Goal: Task Accomplishment & Management: Complete application form

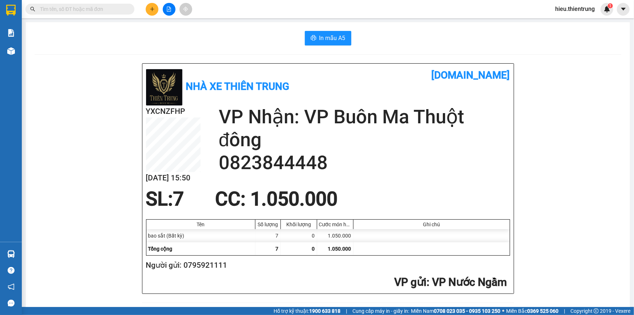
scroll to position [216, 0]
click at [160, 19] on main "In mẫu A5 Nhà xe Thiên Trung [DOMAIN_NAME] YXCNZFHP [DATE] 15:50 VP Nhận: VP [G…" at bounding box center [317, 153] width 634 height 307
drag, startPoint x: 160, startPoint y: 19, endPoint x: 153, endPoint y: 14, distance: 8.4
click at [160, 19] on main "In mẫu A5 Nhà xe Thiên Trung [DOMAIN_NAME] YXCNZFHP [DATE] 15:50 VP Nhận: VP [G…" at bounding box center [317, 153] width 634 height 307
click at [153, 12] on button at bounding box center [152, 9] width 13 height 13
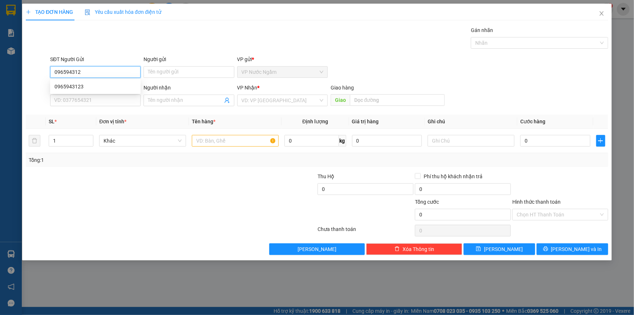
type input "0965943123"
click at [76, 81] on div "0965943123" at bounding box center [95, 87] width 90 height 12
type input "0986292333"
type input "750.000"
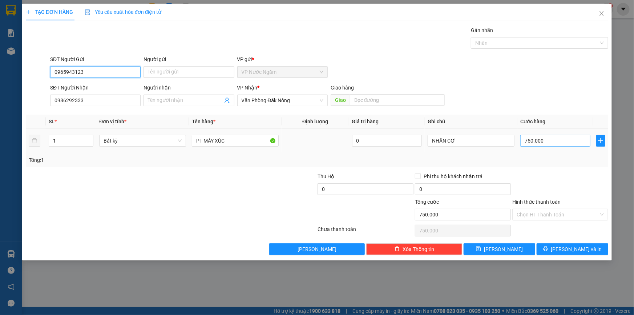
type input "0965943123"
click at [540, 141] on input "750.000" at bounding box center [555, 141] width 70 height 12
type input "2"
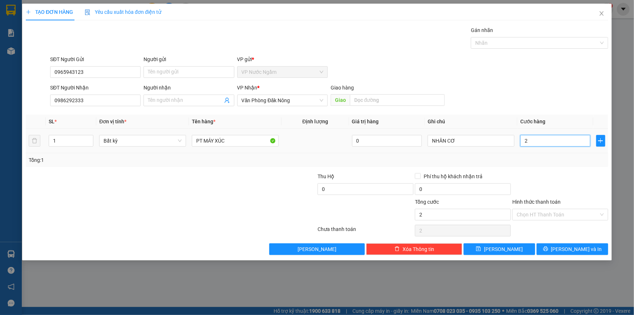
type input "20"
type input "200"
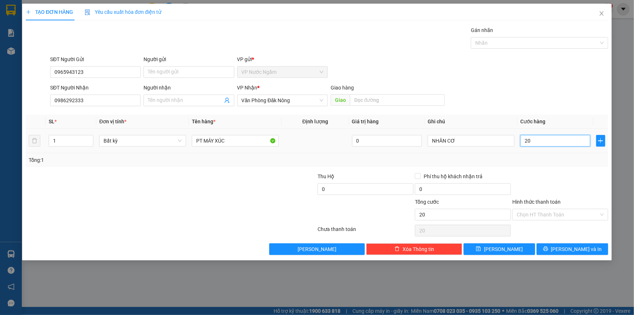
type input "200"
type input "2.000"
type input "20.000"
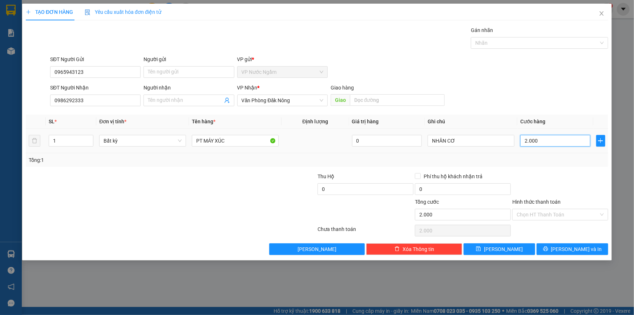
type input "20.000"
type input "200.000"
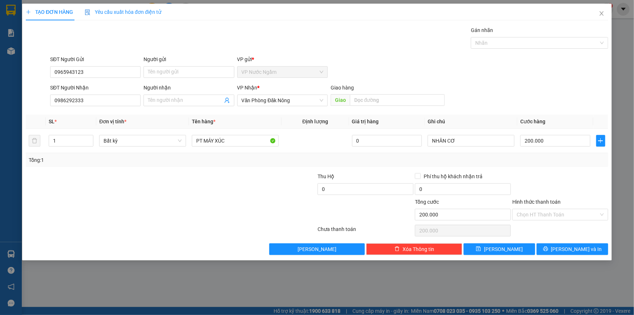
click at [576, 242] on div "Transit Pickup Surcharge Ids Transit Deliver Surcharge Ids Transit Deliver Surc…" at bounding box center [317, 140] width 582 height 229
drag, startPoint x: 541, startPoint y: 247, endPoint x: 547, endPoint y: 246, distance: 5.5
click at [542, 247] on button "[PERSON_NAME] và In" at bounding box center [573, 249] width 72 height 12
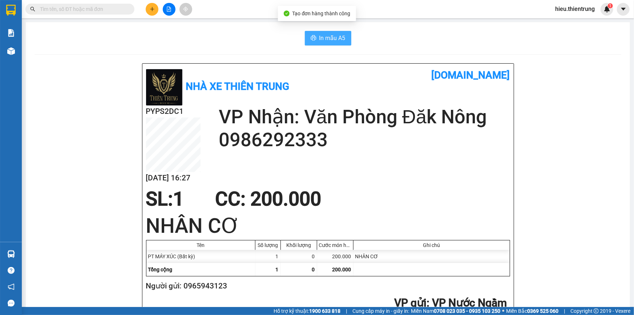
drag, startPoint x: 334, startPoint y: 37, endPoint x: 333, endPoint y: 46, distance: 8.7
click at [333, 40] on span "In mẫu A5" at bounding box center [332, 37] width 26 height 9
click at [155, 11] on button at bounding box center [152, 9] width 13 height 13
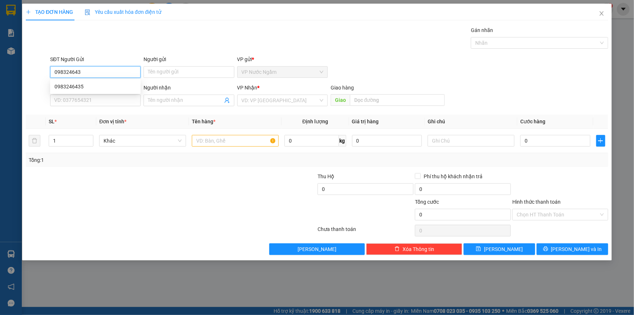
type input "0983246435"
click at [80, 85] on div "0983246435" at bounding box center [95, 86] width 82 height 8
type input "0949742424"
type input "150.000"
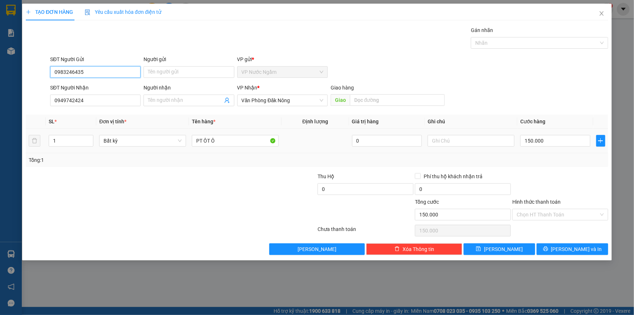
type input "0983246435"
drag, startPoint x: 520, startPoint y: 132, endPoint x: 542, endPoint y: 146, distance: 26.8
click at [520, 133] on td "150.000" at bounding box center [555, 141] width 76 height 24
click at [546, 148] on div "150.000" at bounding box center [555, 140] width 70 height 15
click at [542, 142] on input "150.000" at bounding box center [555, 141] width 70 height 12
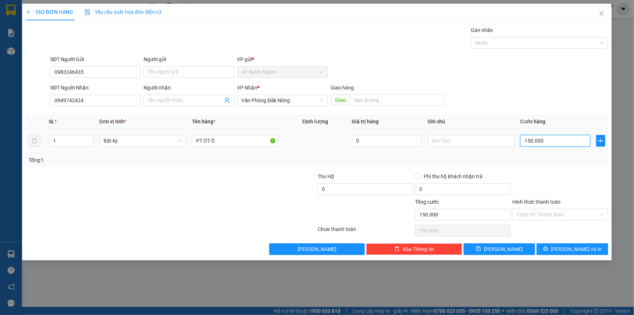
type input "3"
type input "30"
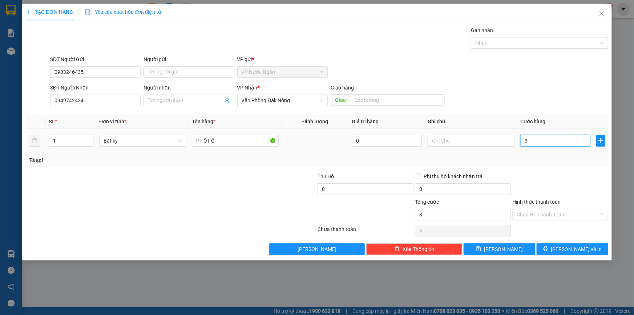
type input "30"
type input "300"
type input "3.000"
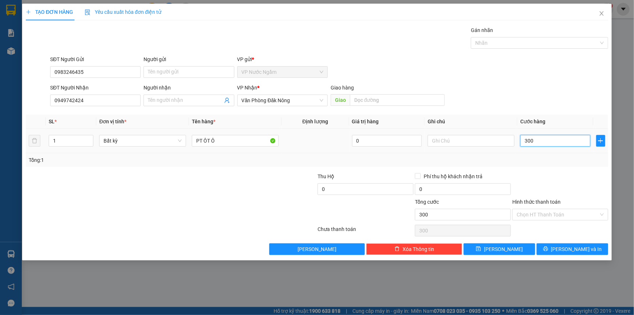
type input "3.000"
type input "30.000"
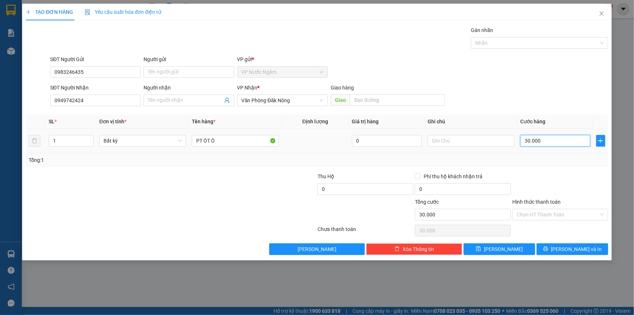
type input "300.000"
click at [576, 256] on div "TẠO ĐƠN HÀNG Yêu cầu xuất hóa đơn điện tử Transit Pickup Surcharge Ids Transit …" at bounding box center [317, 132] width 590 height 256
click at [571, 251] on span "[PERSON_NAME] và In" at bounding box center [576, 249] width 51 height 8
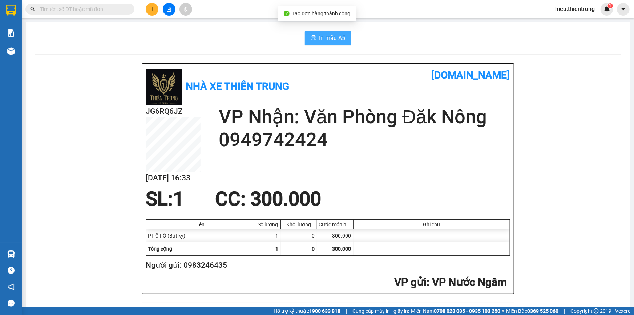
click at [345, 43] on button "In mẫu A5" at bounding box center [328, 38] width 47 height 15
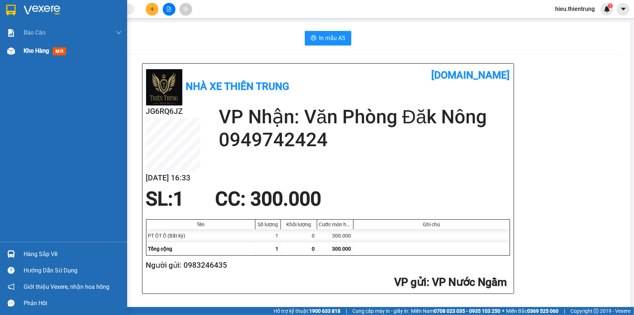
click at [9, 58] on div "Kho hàng mới" at bounding box center [63, 51] width 127 height 18
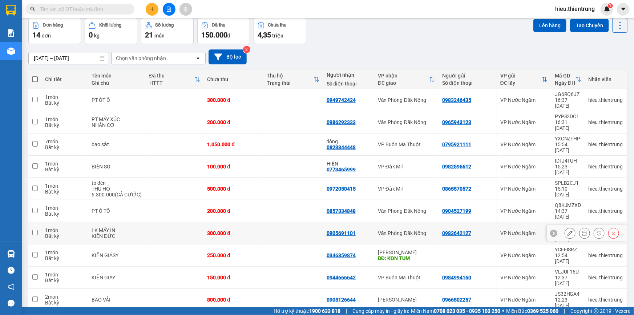
scroll to position [33, 0]
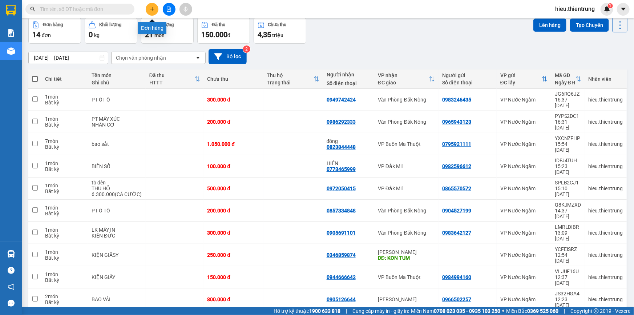
click at [154, 11] on icon "plus" at bounding box center [152, 9] width 5 height 5
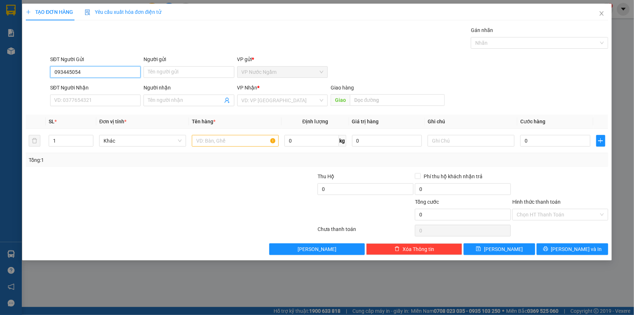
click at [65, 73] on input "093445054" at bounding box center [95, 72] width 90 height 12
click at [69, 73] on input "093445054" at bounding box center [95, 72] width 90 height 12
click at [72, 72] on input "0934485054" at bounding box center [95, 72] width 90 height 12
click at [73, 72] on input "0934485054" at bounding box center [95, 72] width 90 height 12
click at [73, 67] on input "0934480054" at bounding box center [95, 72] width 90 height 12
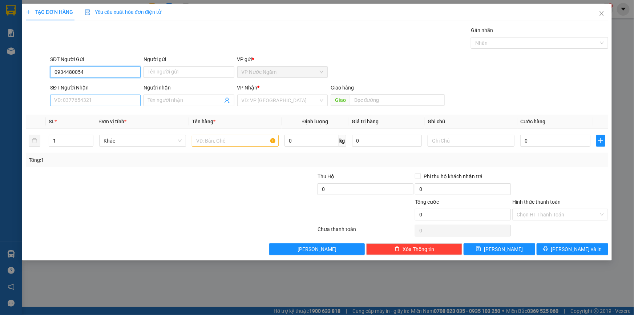
type input "0934480054"
click at [83, 102] on input "SĐT Người Nhận" at bounding box center [95, 100] width 90 height 12
click at [92, 111] on div "0905691101" at bounding box center [95, 115] width 82 height 8
type input "0905691101"
type input "300.000"
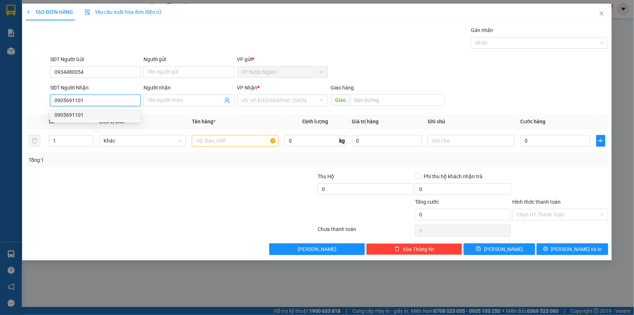
type input "300.000"
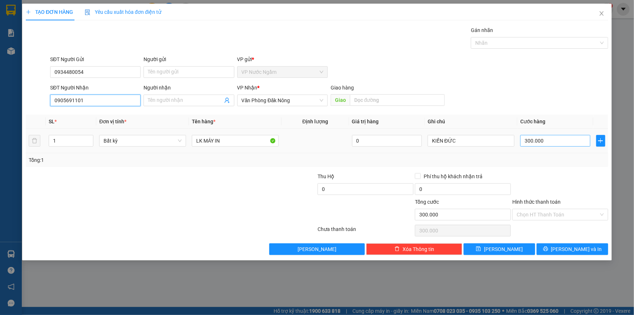
type input "0905691101"
click at [544, 144] on input "300.000" at bounding box center [555, 141] width 70 height 12
type input "1"
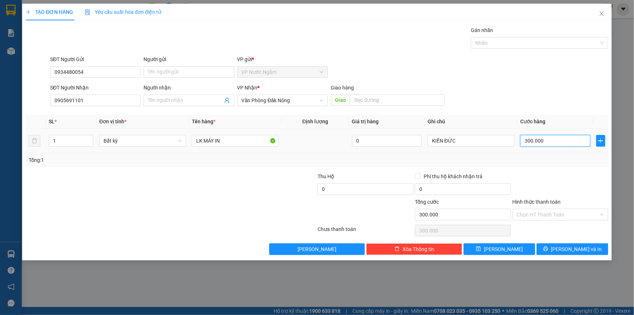
type input "1"
type input "15"
type input "150"
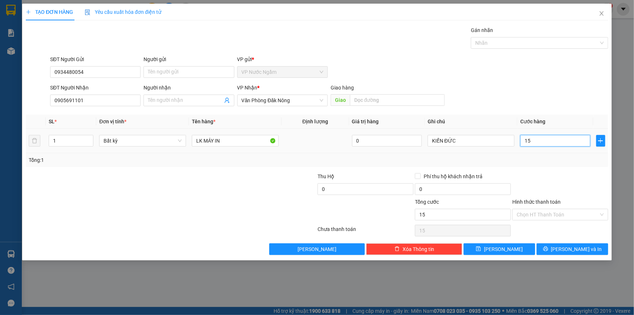
type input "150"
type input "1.500"
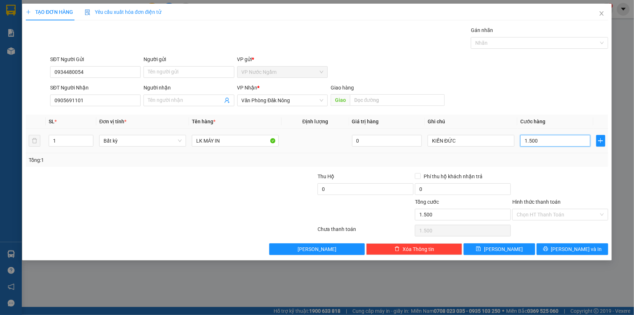
type input "15.000"
type input "150.000"
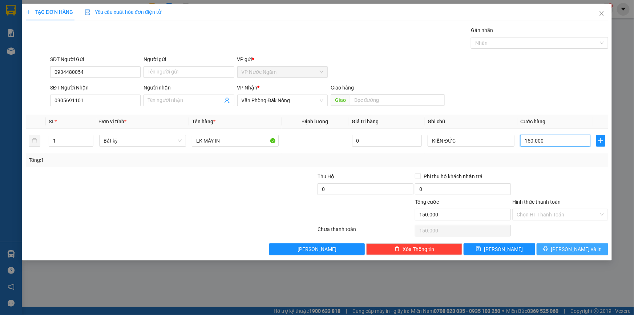
type input "150.000"
click at [575, 254] on button "[PERSON_NAME] và In" at bounding box center [573, 249] width 72 height 12
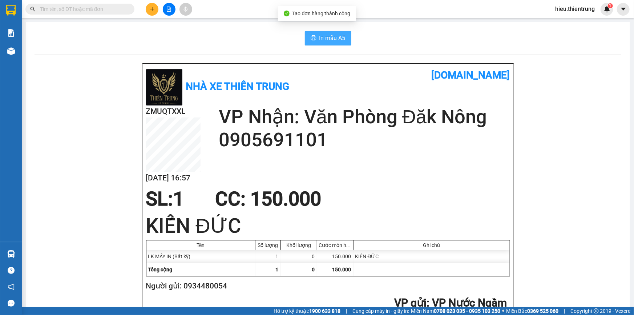
click at [325, 35] on span "In mẫu A5" at bounding box center [332, 37] width 26 height 9
click at [308, 43] on button "In mẫu A5" at bounding box center [328, 38] width 47 height 15
click at [148, 7] on button at bounding box center [152, 9] width 13 height 13
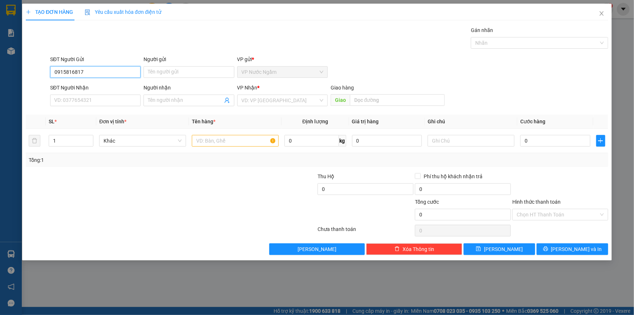
type input "0915816817"
click at [100, 93] on div "SĐT Người Nhận" at bounding box center [95, 89] width 90 height 11
click at [100, 97] on input "SĐT Người Nhận" at bounding box center [95, 100] width 90 height 12
drag, startPoint x: 48, startPoint y: 71, endPoint x: 58, endPoint y: 82, distance: 14.9
click at [0, 84] on div "TẠO ĐƠN HÀNG Yêu cầu xuất hóa đơn điện tử Transit Pickup Surcharge Ids Transit …" at bounding box center [317, 157] width 634 height 315
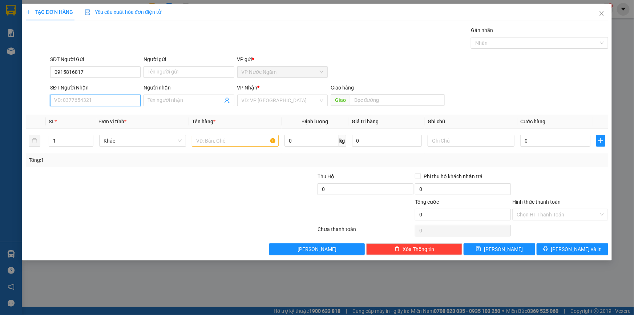
drag, startPoint x: 113, startPoint y: 96, endPoint x: 106, endPoint y: 97, distance: 7.1
click at [112, 96] on input "SĐT Người Nhận" at bounding box center [95, 100] width 90 height 12
paste input "0915816817"
type input "0915816817"
drag, startPoint x: 45, startPoint y: 62, endPoint x: 0, endPoint y: 58, distance: 44.8
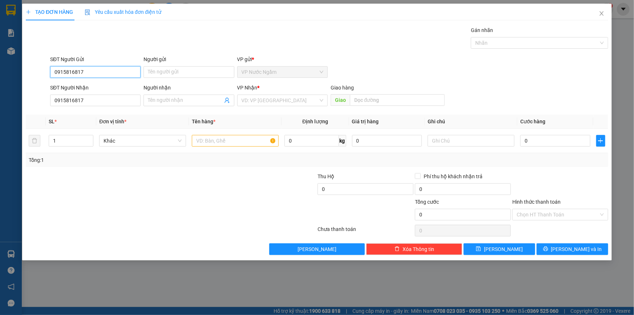
click at [0, 58] on div "TẠO ĐƠN HÀNG Yêu cầu xuất hóa đơn điện tử Transit Pickup Surcharge Ids Transit …" at bounding box center [317, 157] width 634 height 315
type input "0964017531"
click at [265, 99] on input "search" at bounding box center [280, 100] width 77 height 11
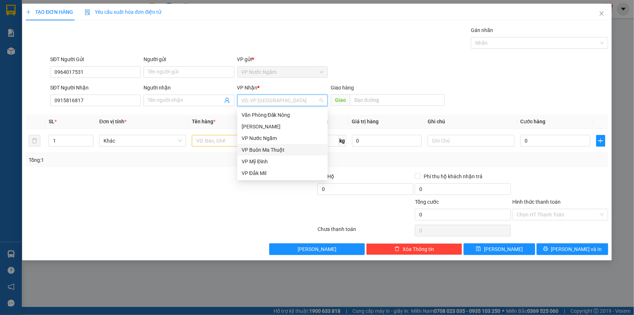
click at [266, 148] on div "VP Buôn Ma Thuột" at bounding box center [283, 150] width 82 height 8
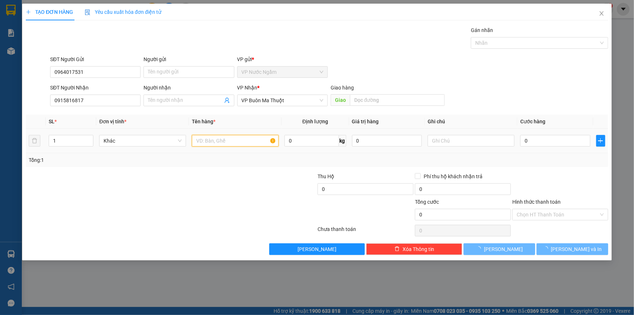
click at [218, 142] on input "text" at bounding box center [235, 141] width 87 height 12
type input "N"
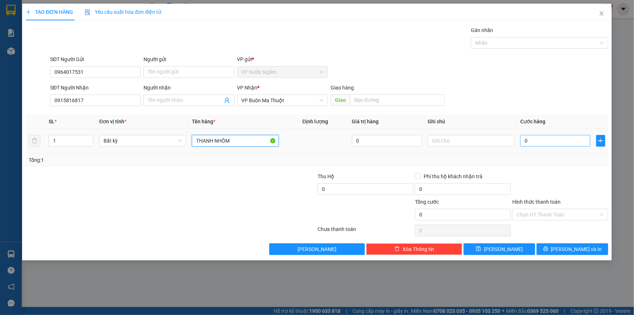
type input "THANH NHÔM"
click at [539, 140] on input "0" at bounding box center [555, 141] width 70 height 12
type input "4"
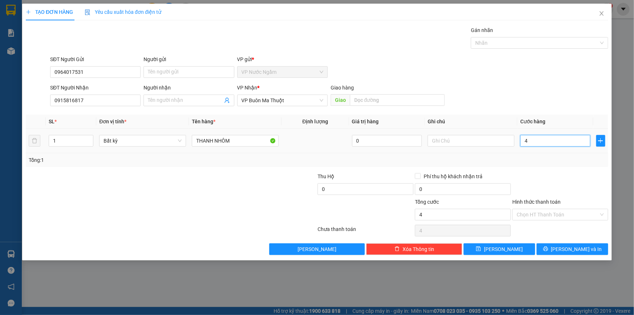
type input "40"
type input "400"
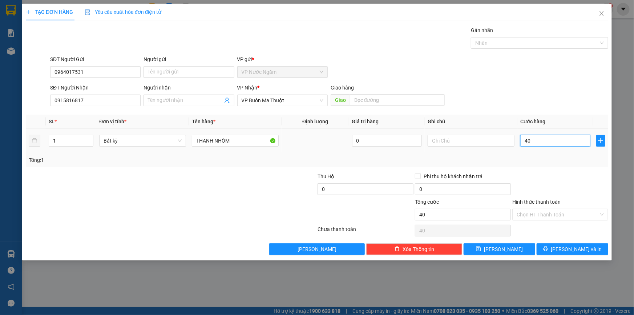
type input "400"
type input "4.000"
type input "40.000"
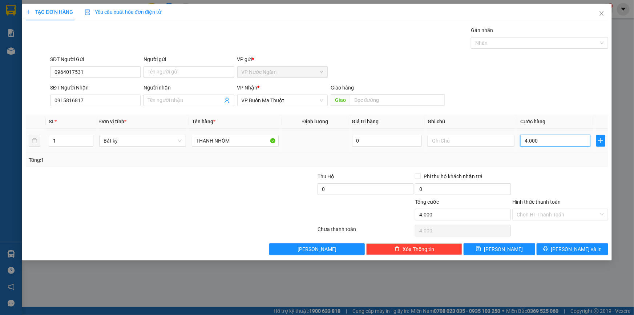
type input "40.000"
type input "400.000"
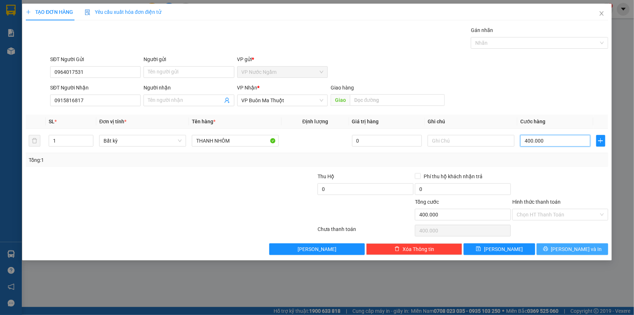
type input "400.000"
click at [559, 244] on button "[PERSON_NAME] và In" at bounding box center [573, 249] width 72 height 12
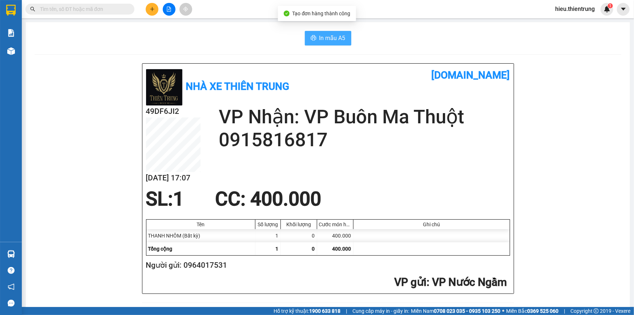
click at [332, 35] on span "In mẫu A5" at bounding box center [332, 37] width 26 height 9
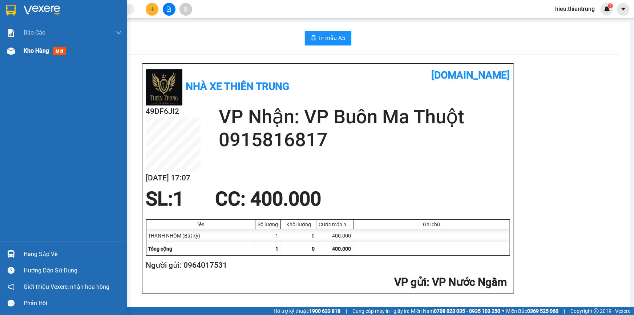
click at [51, 48] on div "Kho hàng mới" at bounding box center [46, 50] width 45 height 9
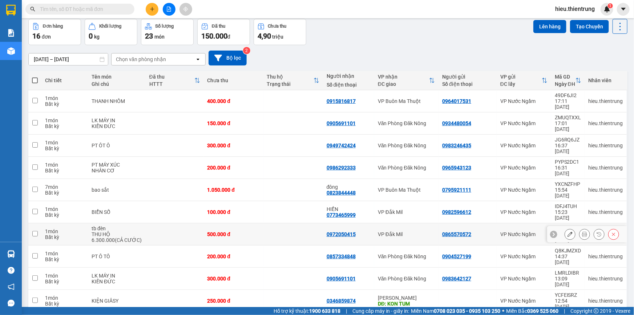
scroll to position [33, 0]
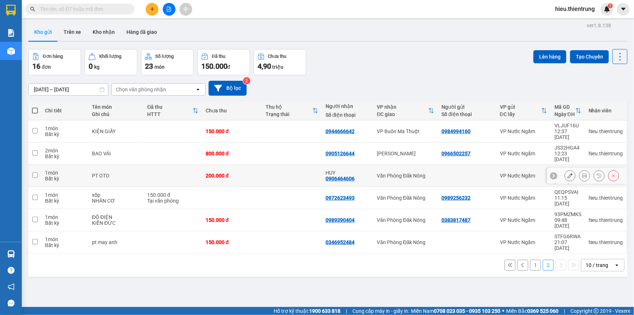
scroll to position [0, 0]
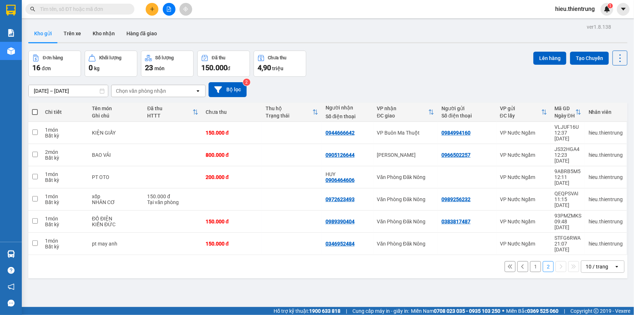
click at [534, 261] on button "1" at bounding box center [535, 266] width 11 height 11
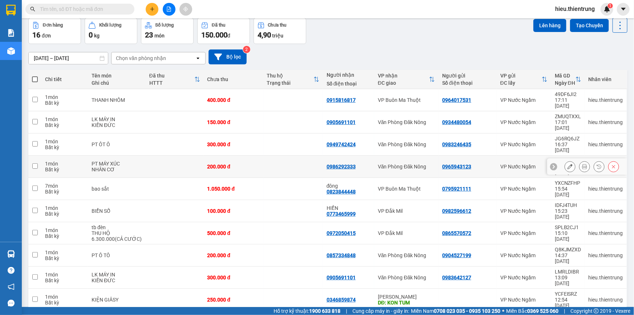
scroll to position [33, 0]
click at [347, 36] on div "Đơn hàng 16 đơn Khối lượng 0 kg Số lượng 23 món Đã thu 150.000 đ Chưa thu 4,90 …" at bounding box center [327, 30] width 599 height 26
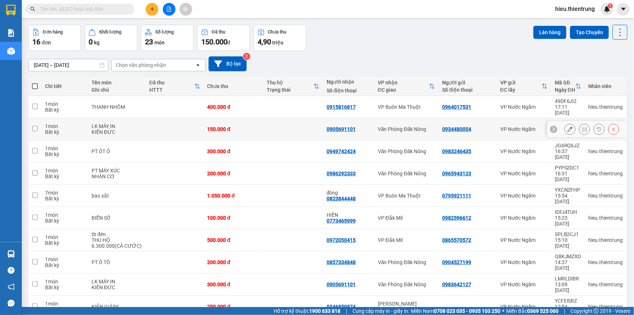
scroll to position [0, 0]
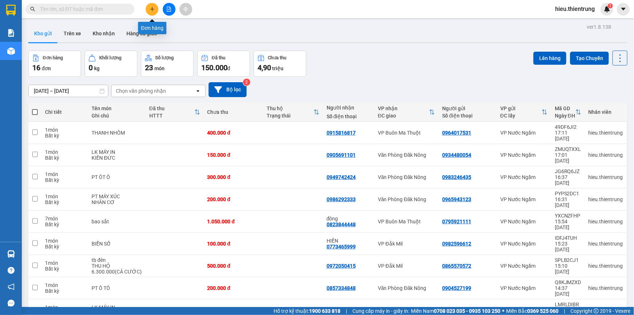
click at [154, 8] on icon "plus" at bounding box center [152, 9] width 5 height 5
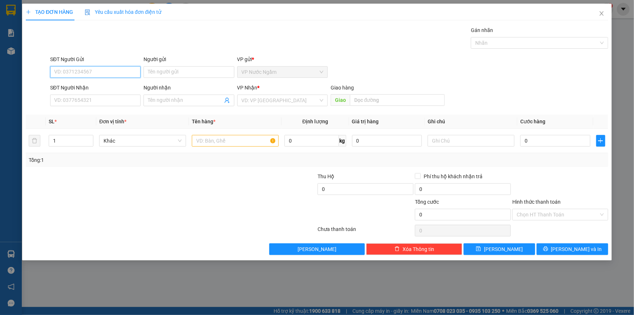
drag, startPoint x: 100, startPoint y: 69, endPoint x: 100, endPoint y: 64, distance: 4.7
click at [100, 65] on div "SĐT Người Gửi VD: 0371234567" at bounding box center [95, 67] width 90 height 25
click at [100, 64] on div "SĐT Người Gửi" at bounding box center [95, 60] width 90 height 11
click at [91, 73] on input "SĐT Người Gửi" at bounding box center [95, 72] width 90 height 12
type input "0823501888"
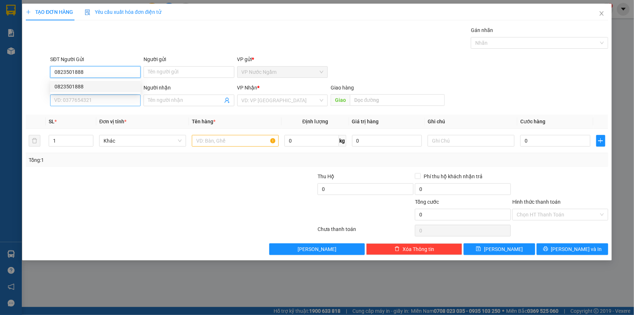
drag, startPoint x: 90, startPoint y: 87, endPoint x: 102, endPoint y: 94, distance: 14.5
click at [90, 87] on div "0823501888" at bounding box center [95, 86] width 82 height 8
type input "0342116181"
type input "BÌNH"
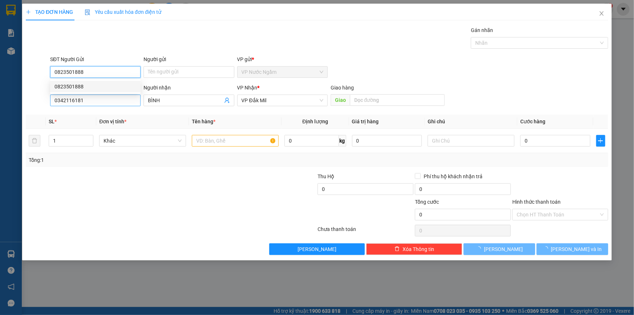
type input "0823501888"
type input "100.000"
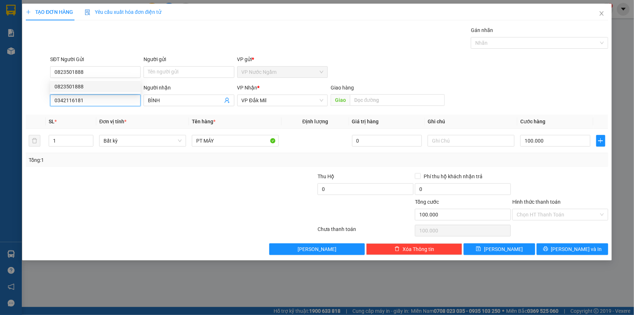
drag, startPoint x: 93, startPoint y: 104, endPoint x: 27, endPoint y: 120, distance: 68.0
click at [27, 120] on div "Transit Pickup Surcharge Ids Transit Deliver Surcharge Ids Transit Deliver Surc…" at bounding box center [317, 140] width 582 height 229
type input "0976598482"
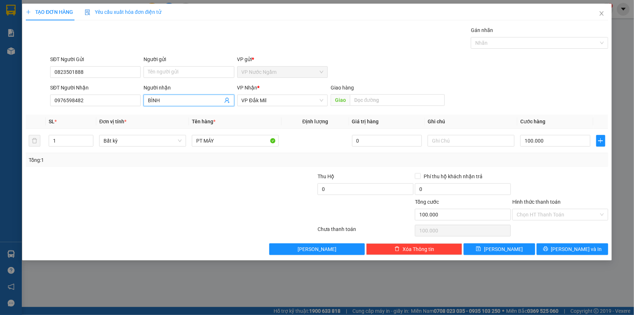
drag, startPoint x: 196, startPoint y: 100, endPoint x: 141, endPoint y: 103, distance: 55.3
click at [138, 106] on div "SĐT Người Nhận 0976598482 Người nhận BÌNH BÌNH VP Nhận * VP Đắk Mil Giao hàng …" at bounding box center [329, 96] width 561 height 25
drag, startPoint x: 265, startPoint y: 97, endPoint x: 276, endPoint y: 103, distance: 12.5
click at [265, 97] on span "VP Đắk Mil" at bounding box center [283, 100] width 82 height 11
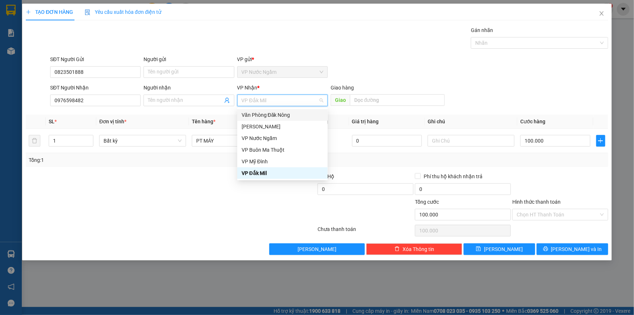
click at [281, 111] on div "Văn Phòng Đăk Nông" at bounding box center [283, 115] width 82 height 8
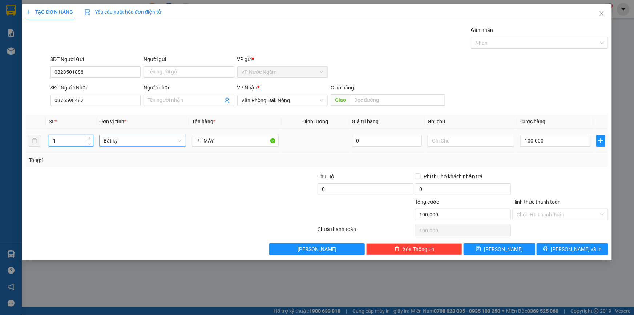
drag, startPoint x: 69, startPoint y: 141, endPoint x: 132, endPoint y: 142, distance: 62.9
click at [49, 148] on td "1" at bounding box center [71, 141] width 50 height 24
type input "2"
click at [561, 138] on input "100.000" at bounding box center [555, 141] width 70 height 12
type input "0"
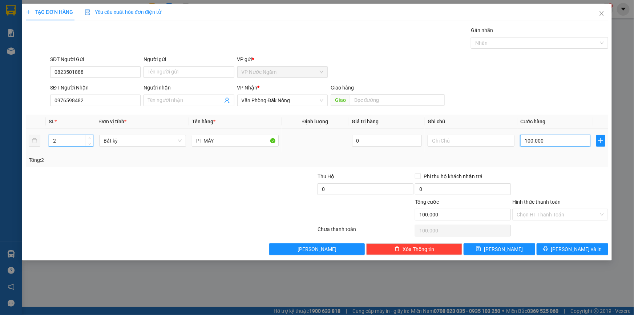
type input "0"
type input "1"
type input "01"
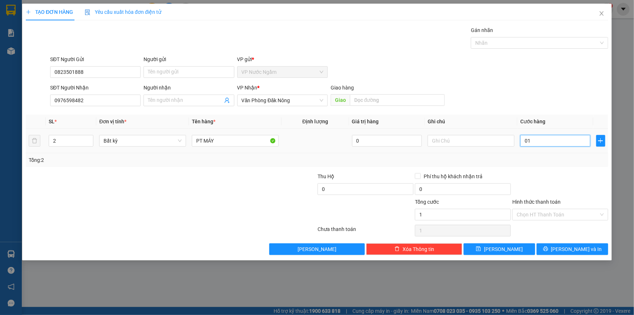
type input "14"
type input "014"
type input "140"
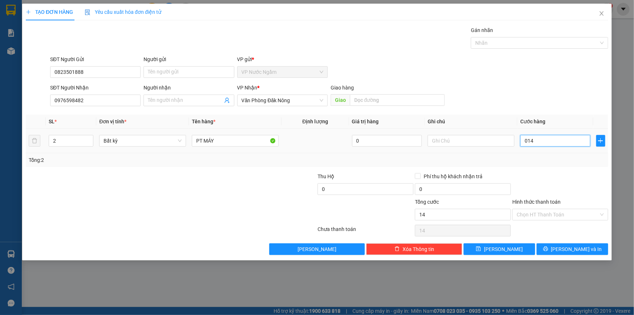
type input "0.140"
type input "1.400"
type input "01.400"
type input "14.000"
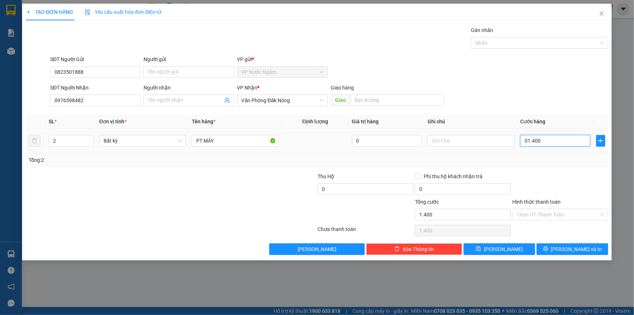
type input "14.000"
type input "014.000"
type input "140.000"
type input "0.140.000"
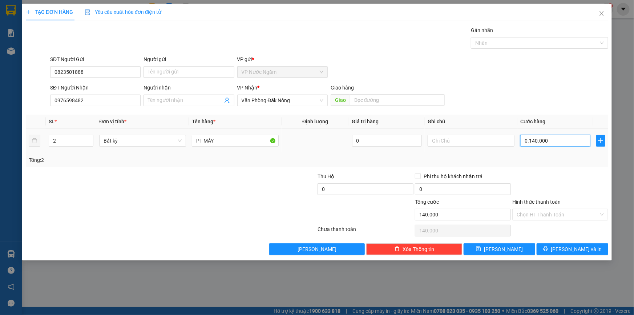
type input "1.400.000"
type input "01.400.000"
type input "140.000"
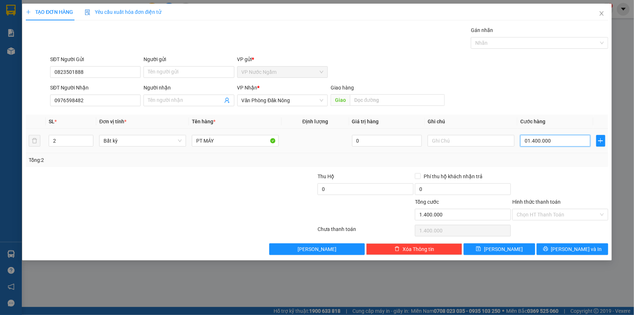
type input "0.140.000"
type input "14.000"
type input "014.000"
type input "1.400"
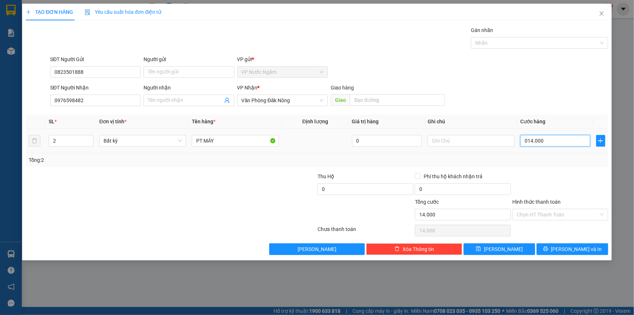
type input "1.400"
type input "01.400"
type input "140"
type input "0.140"
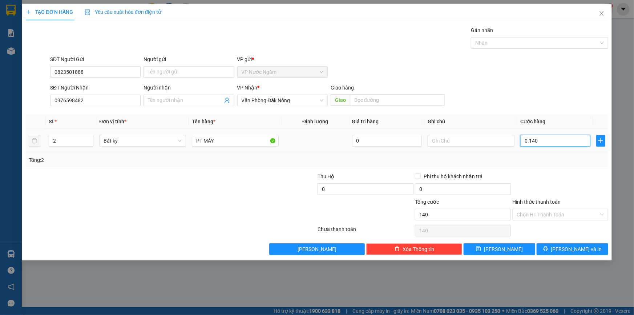
type input "14"
type input "014"
type input "1"
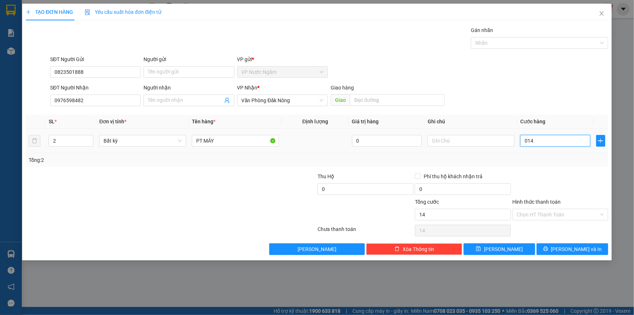
type input "01"
type input "0"
type input "1"
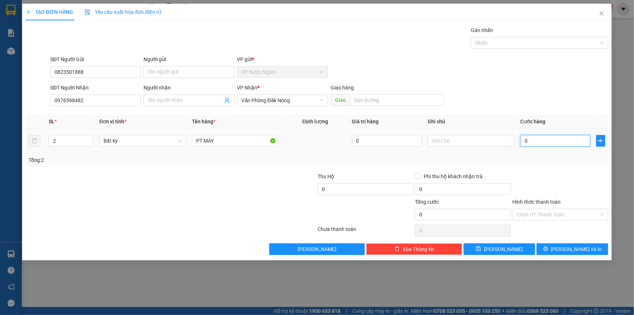
type input "1"
type input "01"
type input "13"
type input "013"
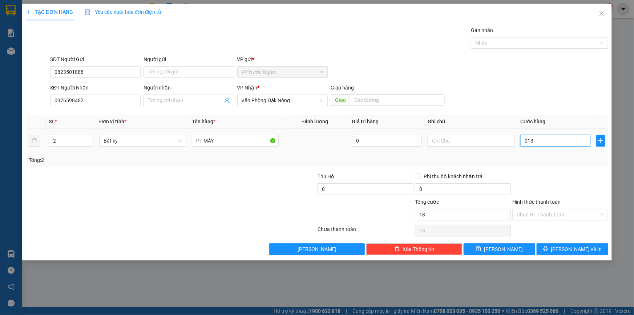
type input "130"
type input "0.130"
type input "1.300"
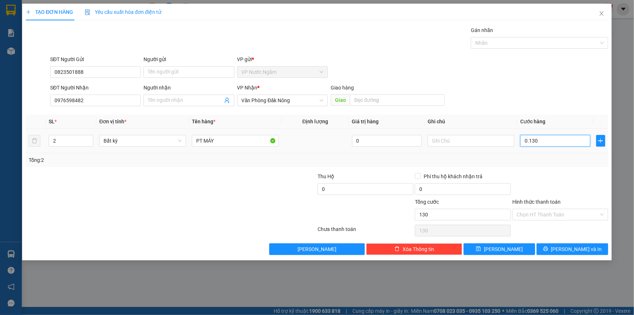
type input "01.300"
type input "13.000"
type input "013.000"
type input "130.000"
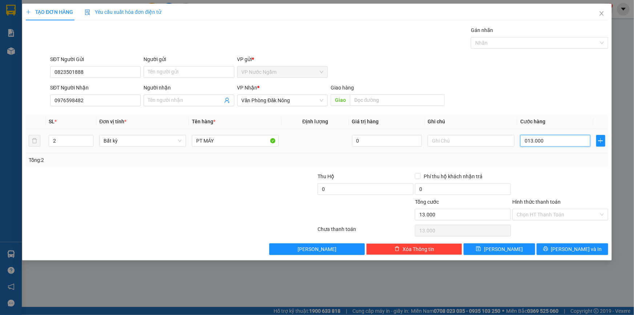
type input "130.000"
type input "0.130.000"
type input "1.300.000"
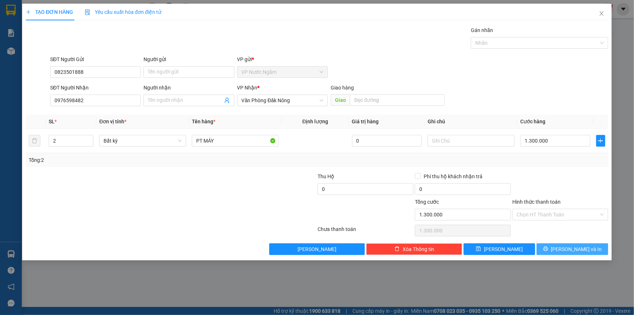
click at [570, 248] on span "[PERSON_NAME] và In" at bounding box center [576, 249] width 51 height 8
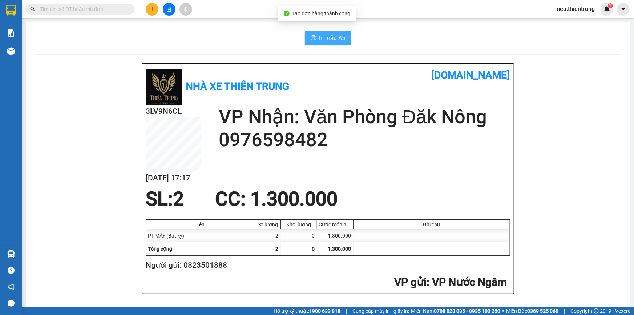
click at [329, 39] on span "In mẫu A5" at bounding box center [332, 37] width 26 height 9
click at [155, 12] on button at bounding box center [152, 9] width 13 height 13
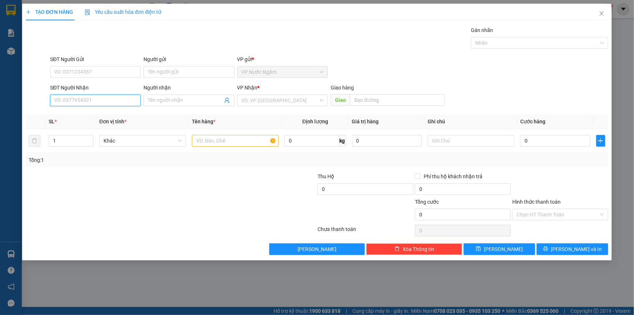
click at [83, 101] on input "SĐT Người Nhận" at bounding box center [95, 100] width 90 height 12
type input "0968977889"
click at [264, 98] on input "search" at bounding box center [280, 100] width 77 height 11
click at [83, 99] on input "0968977889" at bounding box center [95, 100] width 90 height 12
drag, startPoint x: 264, startPoint y: 101, endPoint x: 282, endPoint y: 105, distance: 17.9
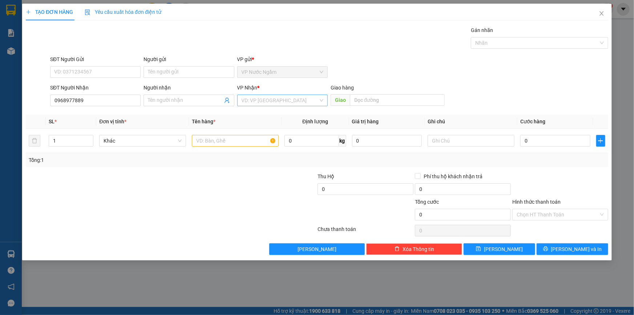
click at [264, 101] on input "search" at bounding box center [280, 100] width 77 height 11
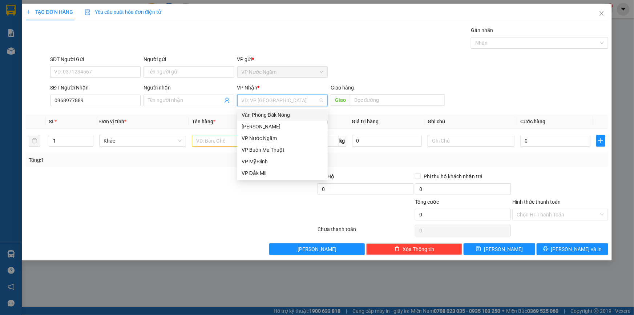
click at [286, 112] on div "Văn Phòng Đăk Nông" at bounding box center [283, 115] width 82 height 8
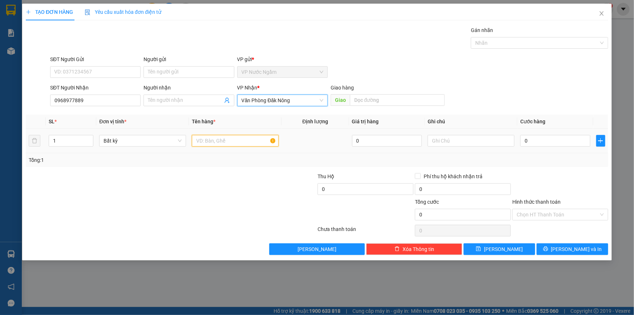
click at [212, 145] on input "text" at bounding box center [235, 141] width 87 height 12
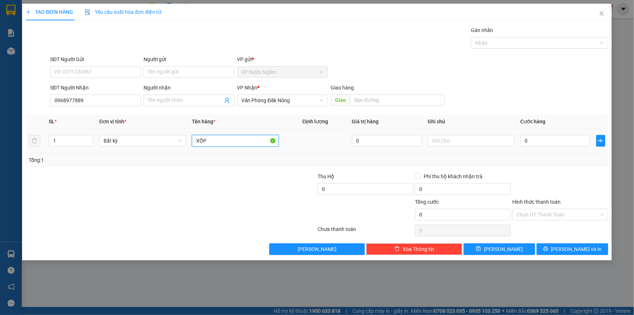
type input "XỐP"
type input "2"
type input "25"
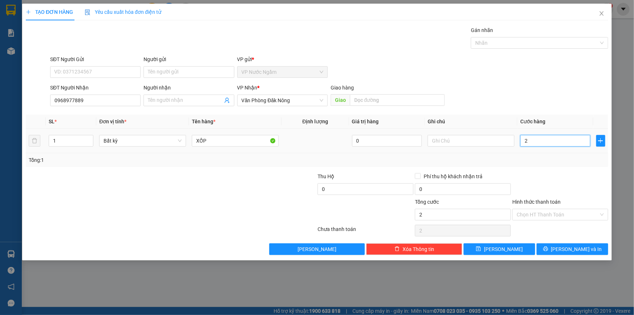
type input "25"
type input "250"
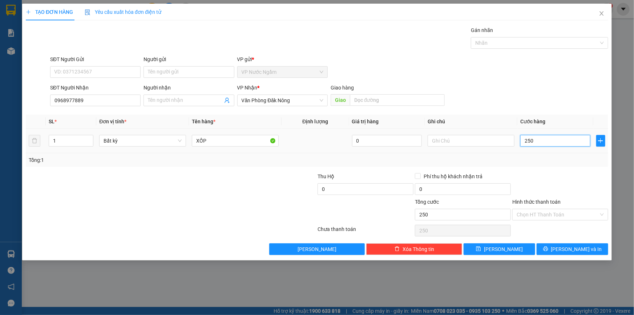
type input "2.500"
type input "25.000"
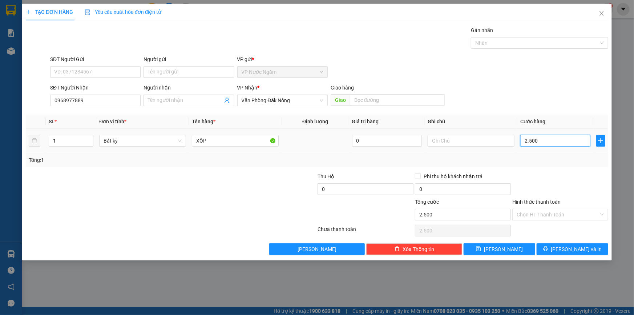
type input "25.000"
type input "250.000"
type input "2.500.000"
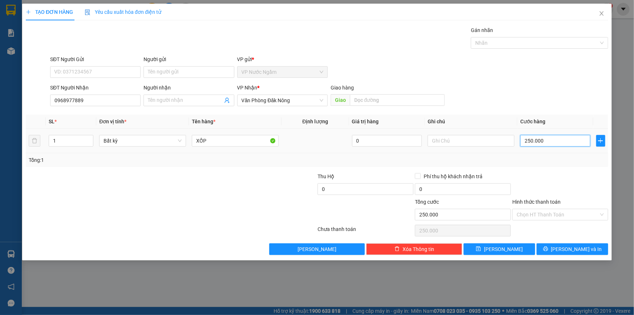
type input "2.500.000"
type input "250.000"
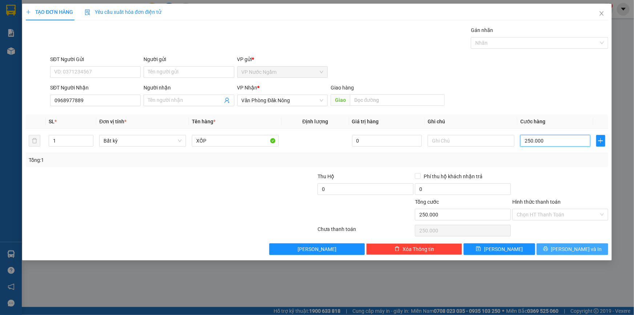
type input "250.000"
click at [548, 247] on icon "printer" at bounding box center [545, 248] width 5 height 5
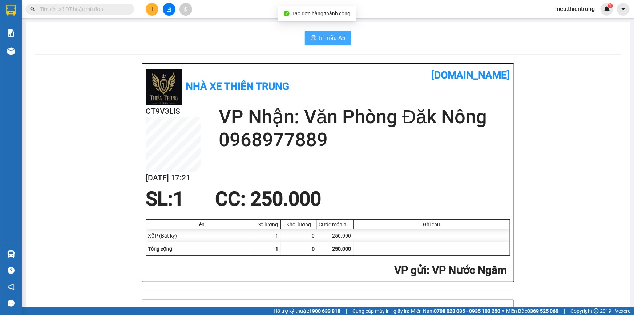
click at [331, 40] on span "In mẫu A5" at bounding box center [332, 37] width 26 height 9
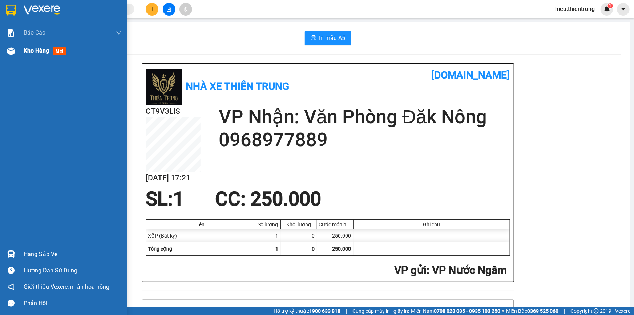
click at [26, 51] on span "Kho hàng" at bounding box center [36, 50] width 25 height 7
drag, startPoint x: 26, startPoint y: 51, endPoint x: 65, endPoint y: 53, distance: 39.3
click at [28, 50] on span "Kho hàng" at bounding box center [36, 50] width 25 height 7
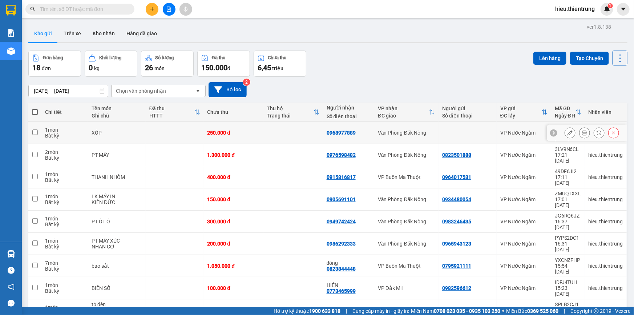
click at [567, 130] on icon at bounding box center [569, 132] width 5 height 5
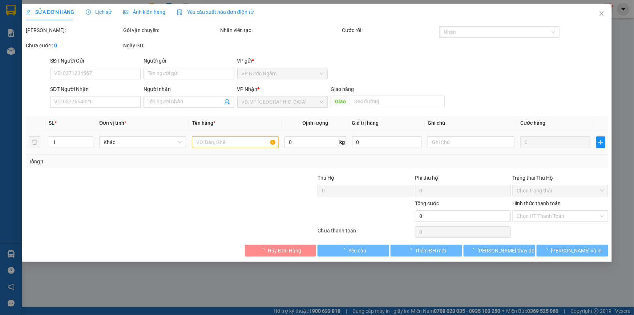
type input "0968977889"
type input "250.000"
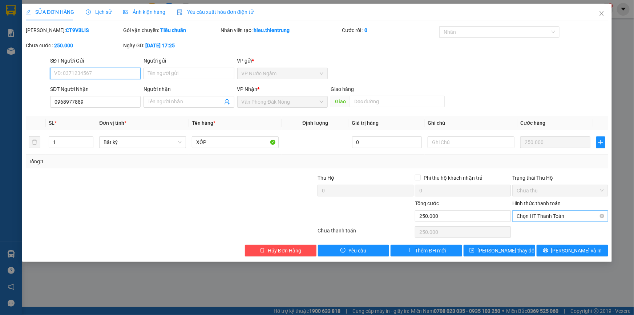
click at [533, 216] on span "Chọn HT Thanh Toán" at bounding box center [560, 215] width 87 height 11
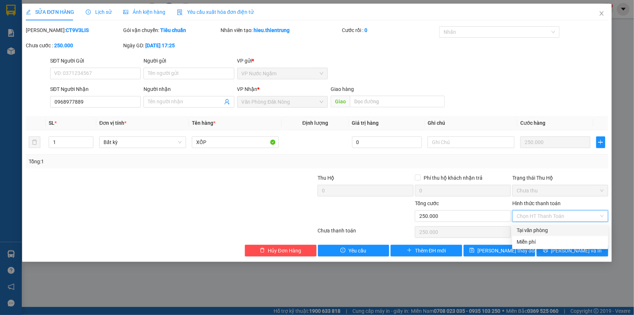
click at [536, 227] on div "Tại văn phòng" at bounding box center [560, 230] width 87 height 8
click at [536, 227] on div "Chọn HT Thanh Toán" at bounding box center [560, 232] width 97 height 15
type input "0"
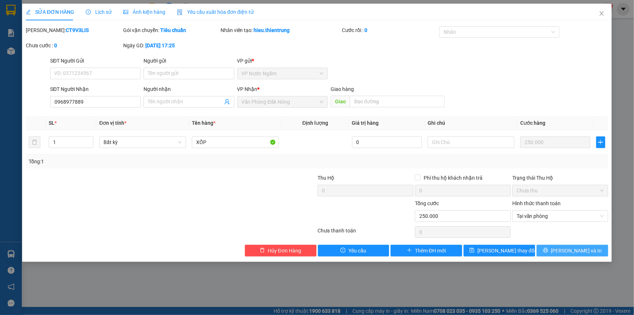
drag, startPoint x: 583, startPoint y: 252, endPoint x: 542, endPoint y: 233, distance: 44.7
click at [583, 252] on span "[PERSON_NAME] và In" at bounding box center [576, 250] width 51 height 8
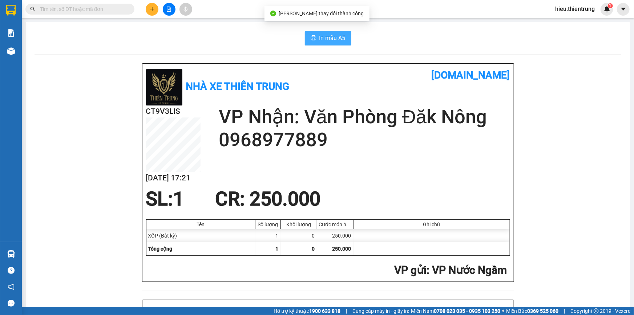
click at [327, 39] on span "In mẫu A5" at bounding box center [332, 37] width 26 height 9
click at [370, 46] on div "In mẫu A5 Nhà xe Thiên Trung [DOMAIN_NAME] CT9V3LIS [DATE] 17:21 VP Nhận: Văn P…" at bounding box center [328, 321] width 604 height 598
drag, startPoint x: 227, startPoint y: 47, endPoint x: 229, endPoint y: 51, distance: 4.7
click at [227, 47] on div "In mẫu A5 Nhà xe Thiên Trung [DOMAIN_NAME] CT9V3LIS [DATE] 17:21 VP Nhận: Văn P…" at bounding box center [328, 321] width 604 height 598
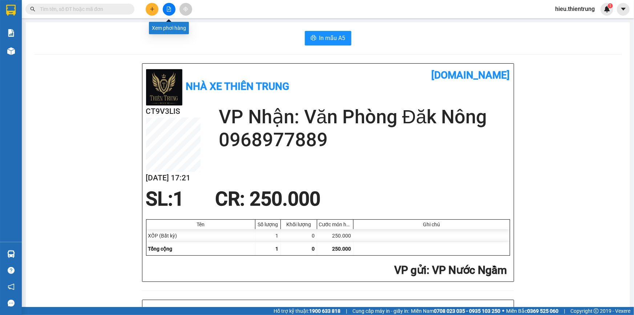
click at [168, 11] on icon "file-add" at bounding box center [168, 9] width 5 height 5
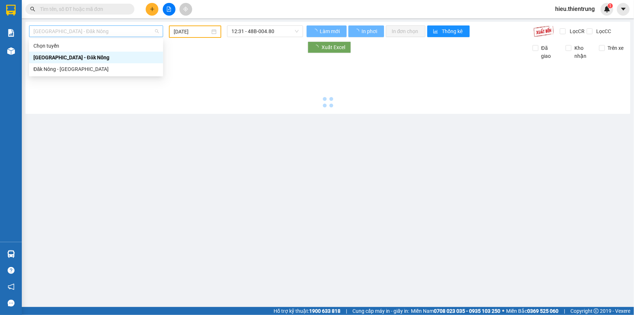
click at [106, 31] on span "[GEOGRAPHIC_DATA] - Đăk Nông" at bounding box center [95, 31] width 125 height 11
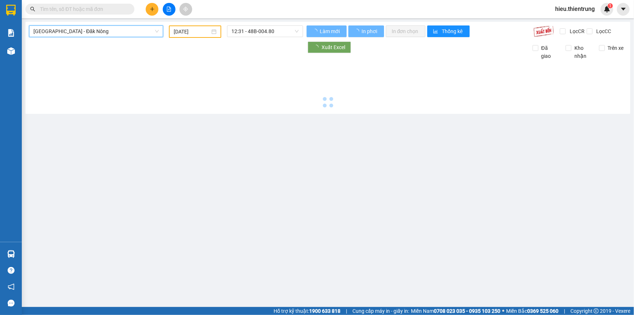
type input "[DATE]"
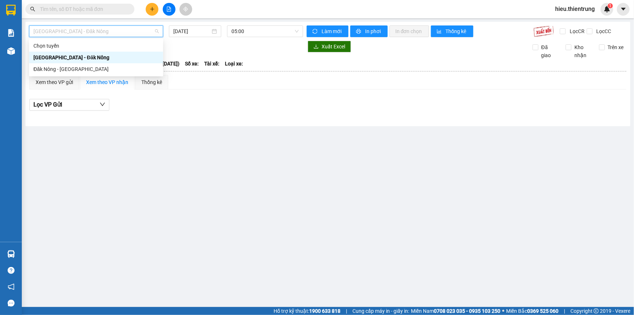
click at [83, 29] on span "[GEOGRAPHIC_DATA] - Đăk Nông" at bounding box center [95, 31] width 125 height 11
click at [73, 69] on div "Đăk Nông - [GEOGRAPHIC_DATA]" at bounding box center [95, 69] width 125 height 8
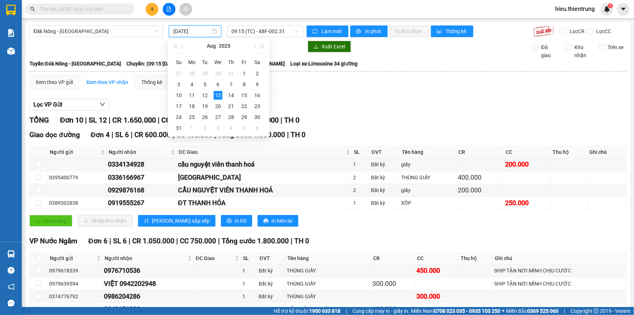
click at [200, 29] on input "[DATE]" at bounding box center [191, 31] width 37 height 8
click at [206, 95] on div "12" at bounding box center [205, 95] width 9 height 9
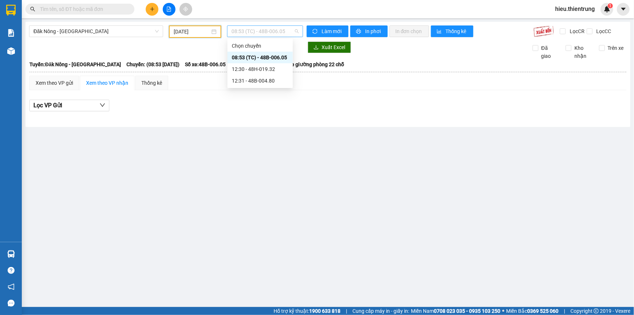
click at [250, 32] on span "08:53 (TC) - 48B-006.05" at bounding box center [264, 31] width 67 height 11
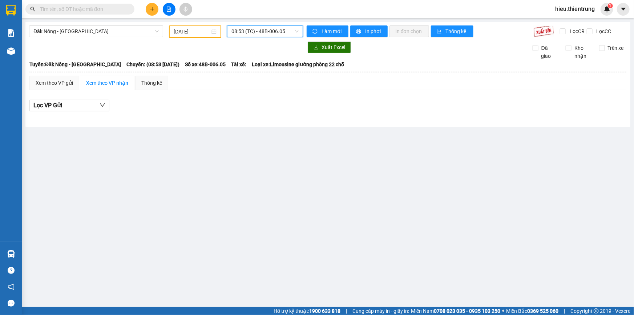
click at [153, 5] on button at bounding box center [152, 9] width 13 height 13
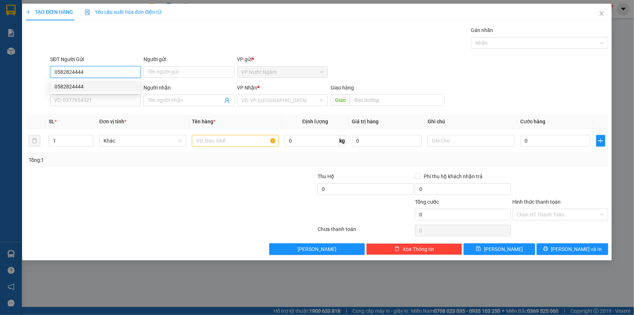
click at [87, 88] on div "0582824444" at bounding box center [95, 86] width 82 height 8
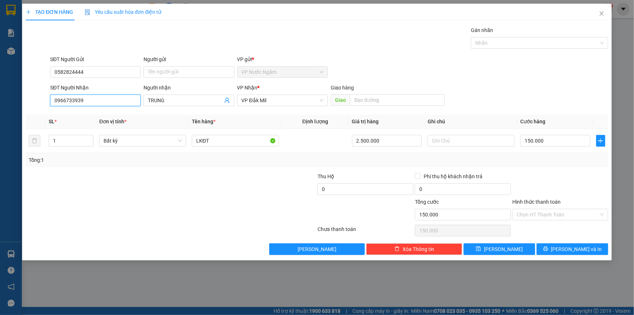
drag, startPoint x: 108, startPoint y: 102, endPoint x: 0, endPoint y: 109, distance: 107.8
click at [0, 109] on div "TẠO ĐƠN HÀNG Yêu cầu xuất hóa đơn điện tử Transit Pickup Surcharge Ids Transit …" at bounding box center [317, 157] width 634 height 315
click at [87, 117] on div "0812434748" at bounding box center [95, 115] width 82 height 8
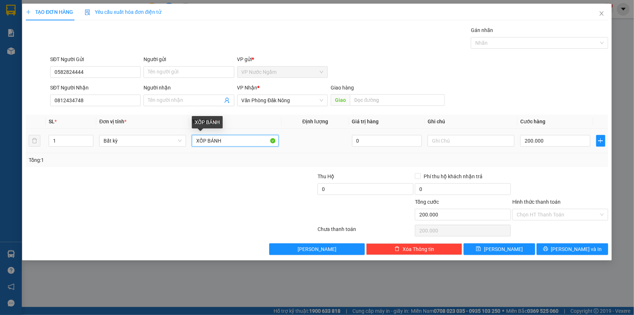
drag, startPoint x: 189, startPoint y: 146, endPoint x: 182, endPoint y: 147, distance: 6.3
click at [182, 147] on tr "1 Bất kỳ XỐP BÁNH 0 200.000" at bounding box center [317, 141] width 582 height 24
click at [542, 211] on input "Hình thức thanh toán" at bounding box center [558, 214] width 82 height 11
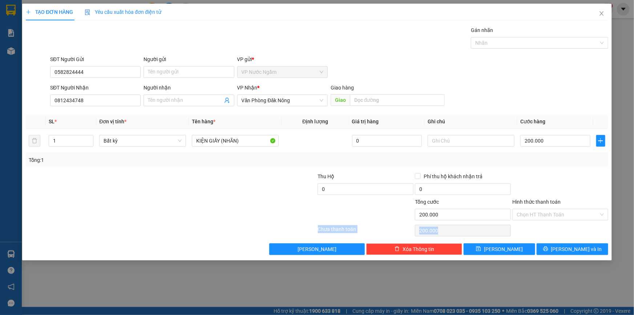
drag, startPoint x: 547, startPoint y: 222, endPoint x: 547, endPoint y: 228, distance: 6.2
click at [546, 224] on div "Transit Pickup Surcharge Ids Transit Deliver Surcharge Ids Transit Deliver Surc…" at bounding box center [317, 140] width 582 height 229
drag, startPoint x: 547, startPoint y: 227, endPoint x: 545, endPoint y: 211, distance: 16.6
click at [548, 226] on div "Chọn HT Thanh Toán" at bounding box center [560, 230] width 97 height 15
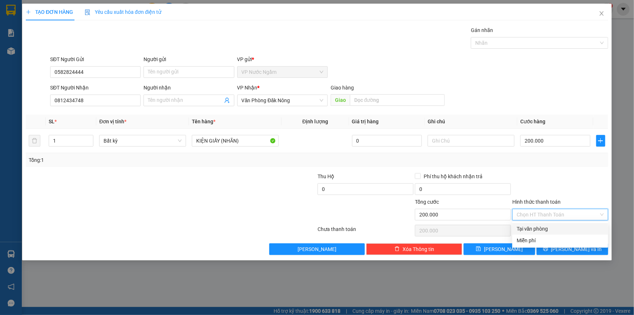
click at [545, 211] on input "Hình thức thanh toán" at bounding box center [558, 214] width 82 height 11
click at [544, 226] on div "Tại văn phòng" at bounding box center [560, 229] width 87 height 8
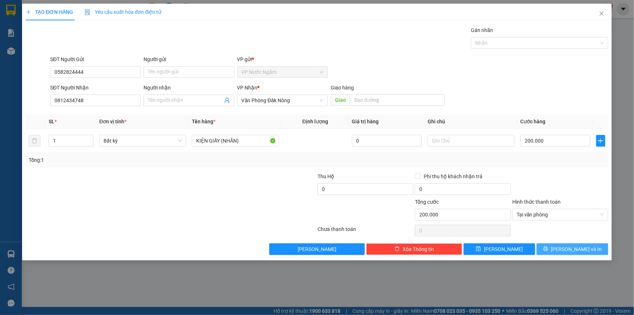
click at [561, 245] on button "[PERSON_NAME] và In" at bounding box center [573, 249] width 72 height 12
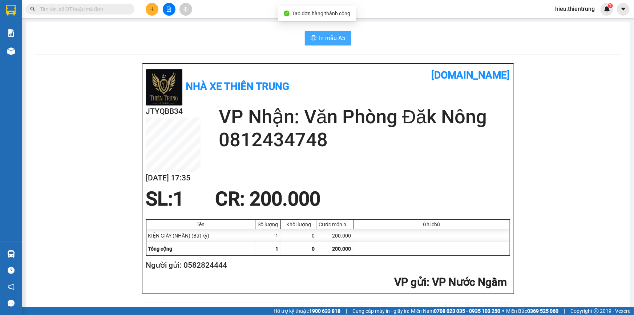
click at [334, 39] on span "In mẫu A5" at bounding box center [332, 37] width 26 height 9
drag, startPoint x: 389, startPoint y: 41, endPoint x: 372, endPoint y: 40, distance: 17.1
click at [386, 40] on div "In mẫu A5" at bounding box center [328, 38] width 587 height 15
click at [256, 43] on div "In mẫu A5" at bounding box center [328, 38] width 587 height 15
click at [151, 7] on icon "plus" at bounding box center [152, 9] width 5 height 5
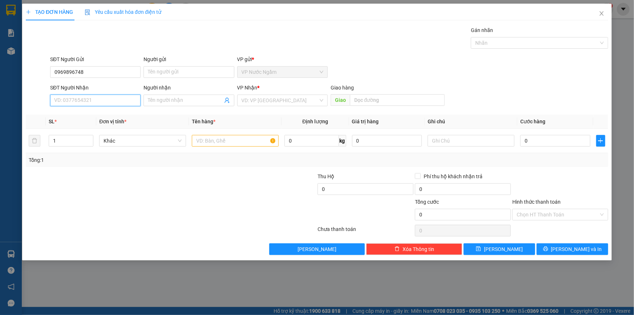
click at [76, 104] on input "SĐT Người Nhận" at bounding box center [95, 100] width 90 height 12
click at [77, 104] on input "SĐT Người Nhận" at bounding box center [95, 100] width 90 height 12
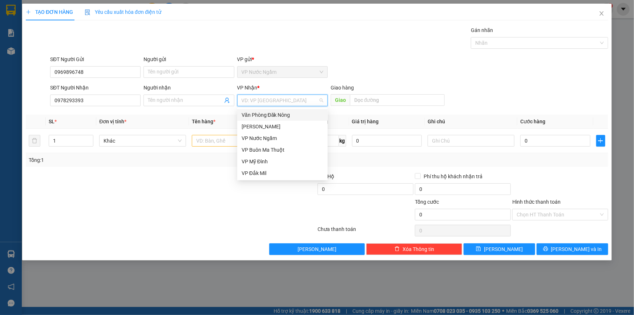
click at [266, 104] on input "search" at bounding box center [280, 100] width 77 height 11
click at [276, 141] on div "VP Nước Ngầm" at bounding box center [283, 138] width 82 height 8
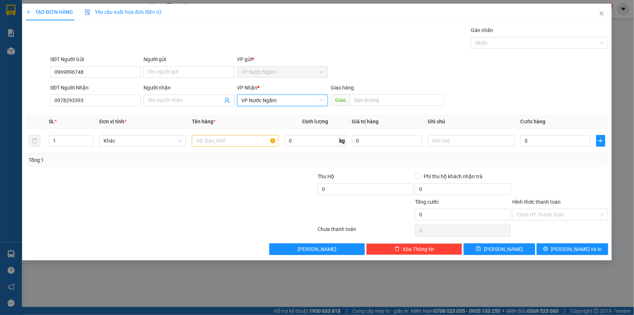
click at [276, 106] on div "VP Nhận * VP Nước Ngầm VP Nước Ngầm" at bounding box center [282, 96] width 90 height 25
drag, startPoint x: 275, startPoint y: 102, endPoint x: 278, endPoint y: 108, distance: 6.2
click at [276, 103] on span "VP Nước Ngầm" at bounding box center [283, 100] width 82 height 11
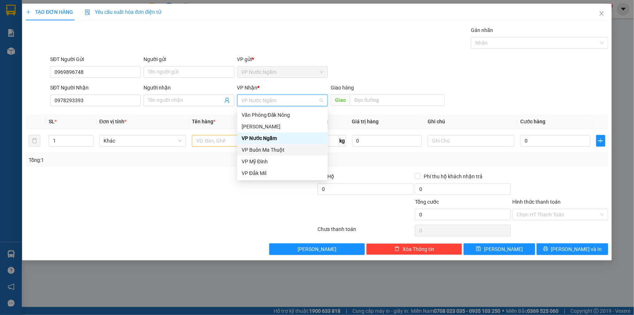
click at [276, 153] on div "VP Buôn Ma Thuột" at bounding box center [283, 150] width 82 height 8
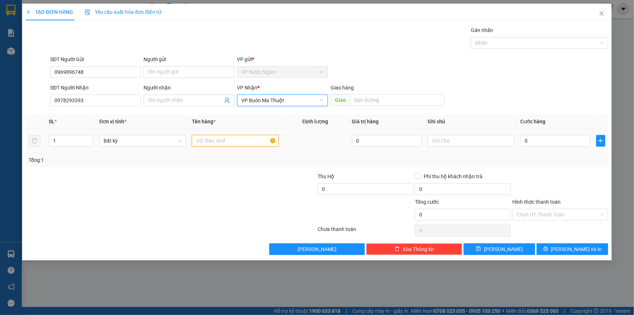
click at [218, 140] on input "text" at bounding box center [235, 141] width 87 height 12
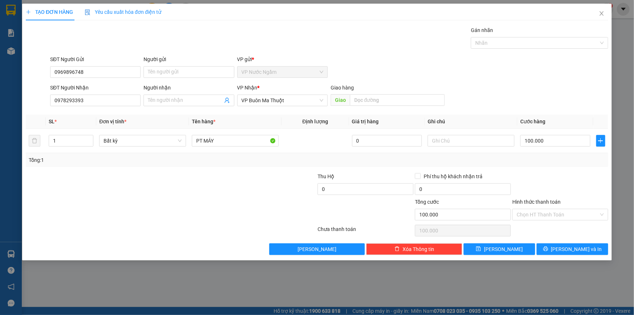
click at [565, 230] on div "Chọn HT Thanh Toán" at bounding box center [560, 230] width 97 height 15
click at [574, 254] on button "[PERSON_NAME] và In" at bounding box center [573, 249] width 72 height 12
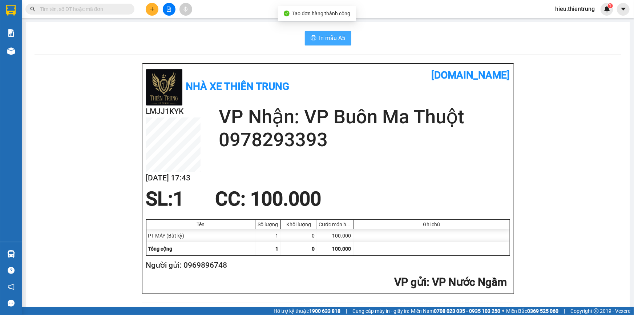
click at [315, 35] on button "In mẫu A5" at bounding box center [328, 38] width 47 height 15
drag, startPoint x: 402, startPoint y: 50, endPoint x: 253, endPoint y: 40, distance: 149.3
click at [233, 37] on div "In mẫu A5" at bounding box center [328, 38] width 587 height 15
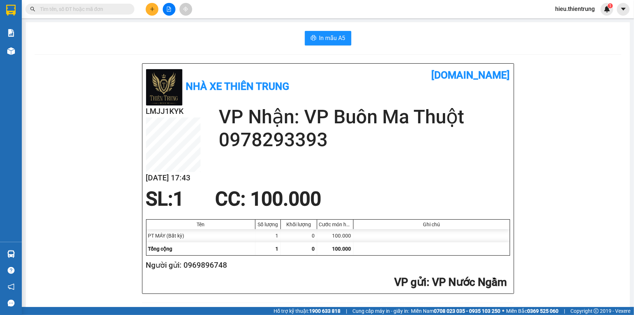
click at [233, 37] on div "In mẫu A5" at bounding box center [328, 38] width 587 height 15
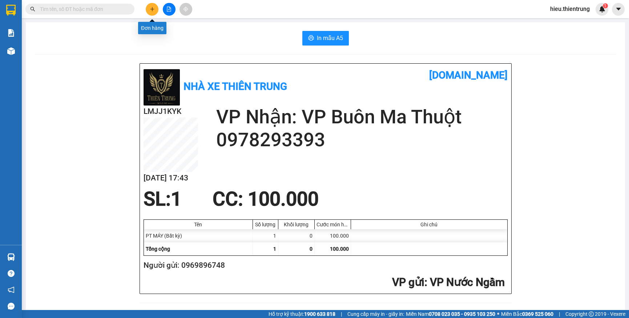
click at [150, 8] on icon "plus" at bounding box center [152, 9] width 5 height 5
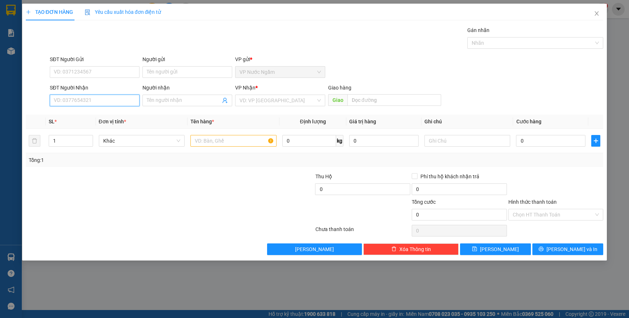
click at [98, 95] on input "SĐT Người Nhận" at bounding box center [95, 100] width 90 height 12
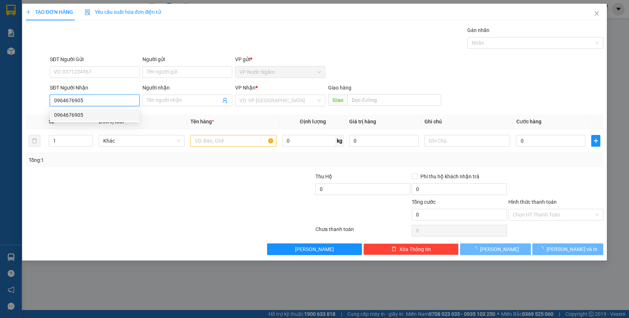
click at [92, 114] on div "0964676905" at bounding box center [94, 115] width 81 height 8
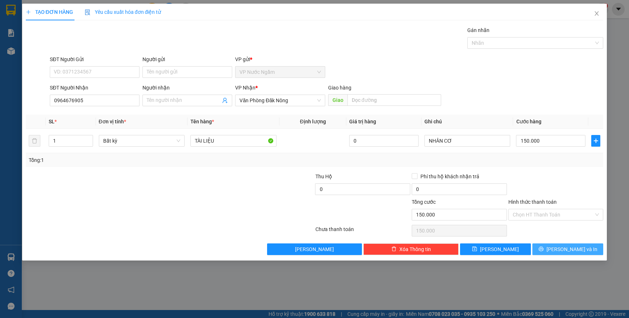
click at [574, 249] on span "[PERSON_NAME] và In" at bounding box center [571, 249] width 51 height 8
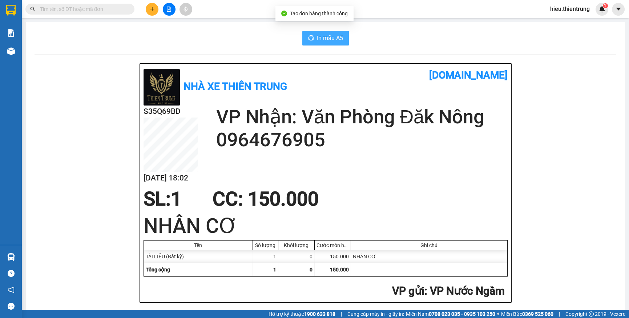
click at [325, 37] on span "In mẫu A5" at bounding box center [330, 37] width 26 height 9
click at [331, 41] on span "In mẫu A5" at bounding box center [330, 37] width 26 height 9
click at [420, 35] on div "In mẫu A5" at bounding box center [326, 38] width 582 height 15
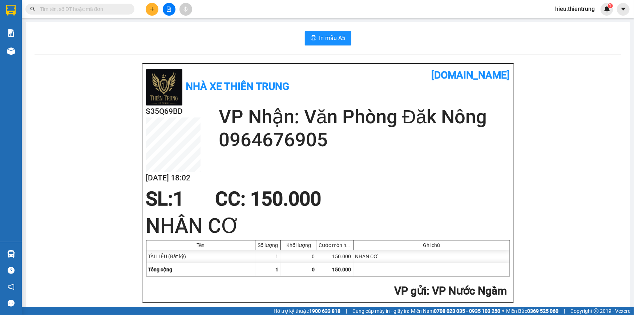
drag, startPoint x: 169, startPoint y: 7, endPoint x: 173, endPoint y: 5, distance: 4.1
click at [173, 5] on button at bounding box center [169, 9] width 13 height 13
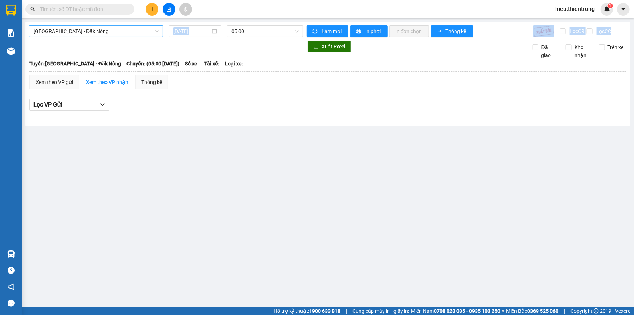
click at [115, 29] on div "[GEOGRAPHIC_DATA] - Đăk Nông [DATE] 05:00 Làm mới In phơi In đơn chọn Thống kê …" at bounding box center [327, 74] width 605 height 104
drag, startPoint x: 109, startPoint y: 36, endPoint x: 109, endPoint y: 23, distance: 13.8
click at [109, 36] on span "[GEOGRAPHIC_DATA] - Đăk Nông" at bounding box center [95, 31] width 125 height 11
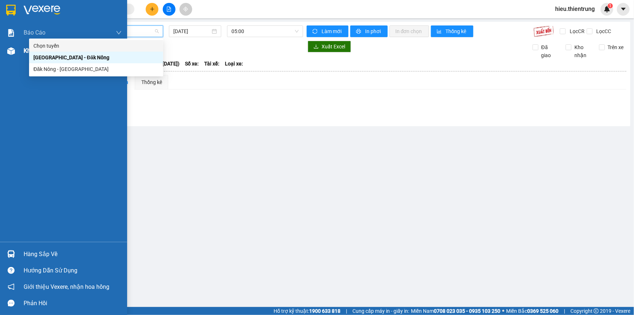
click at [2, 51] on div "Kho hàng mới" at bounding box center [63, 51] width 127 height 18
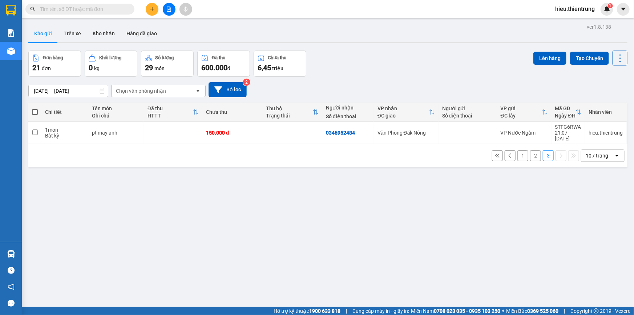
click at [530, 153] on button "2" at bounding box center [535, 155] width 11 height 11
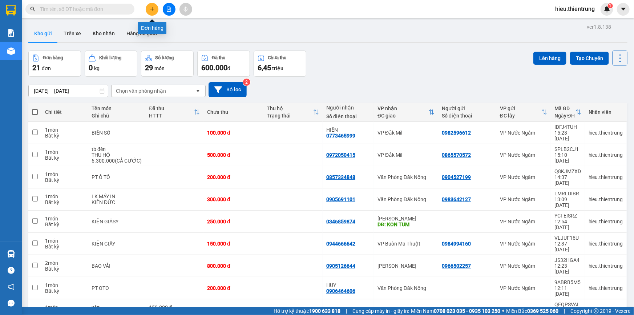
click at [155, 14] on button at bounding box center [152, 9] width 13 height 13
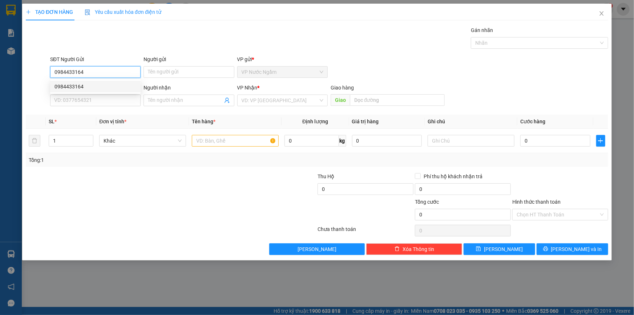
click at [91, 84] on div "0984433164" at bounding box center [95, 86] width 82 height 8
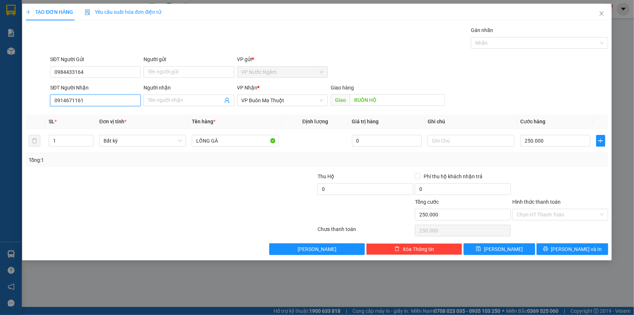
drag, startPoint x: 104, startPoint y: 97, endPoint x: 15, endPoint y: 109, distance: 89.4
click at [15, 109] on div "TẠO ĐƠN HÀNG Yêu cầu xuất hóa đơn điện tử Transit Pickup Surcharge Ids Transit …" at bounding box center [317, 157] width 634 height 315
drag, startPoint x: 319, startPoint y: 97, endPoint x: 306, endPoint y: 106, distance: 15.8
click at [318, 97] on span "VP Buôn Ma Thuột" at bounding box center [283, 100] width 82 height 11
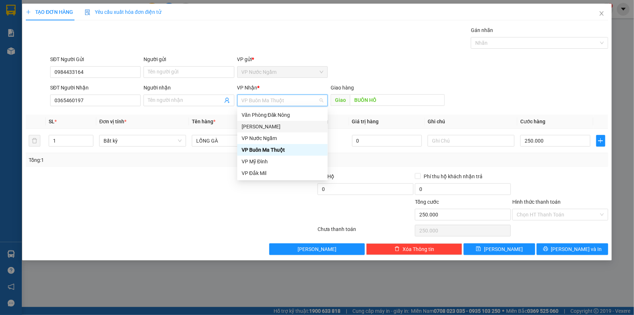
drag, startPoint x: 263, startPoint y: 128, endPoint x: 286, endPoint y: 122, distance: 24.2
click at [263, 128] on div "[PERSON_NAME]" at bounding box center [283, 126] width 82 height 8
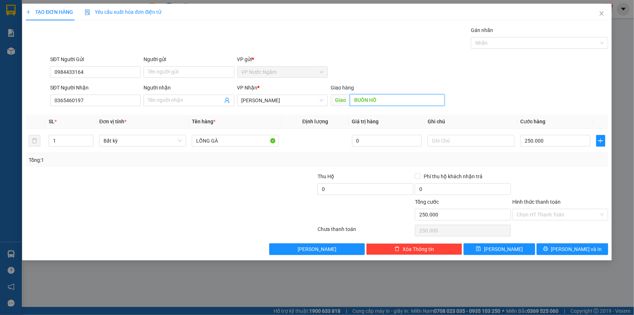
click at [396, 102] on input "BUÔN HỒ" at bounding box center [397, 100] width 95 height 12
click at [556, 137] on input "250.000" at bounding box center [555, 141] width 70 height 12
click at [576, 255] on div "TẠO ĐƠN HÀNG Yêu cầu xuất hóa đơn điện tử Transit Pickup Surcharge Ids Transit …" at bounding box center [317, 132] width 590 height 256
drag, startPoint x: 577, startPoint y: 249, endPoint x: 571, endPoint y: 246, distance: 6.4
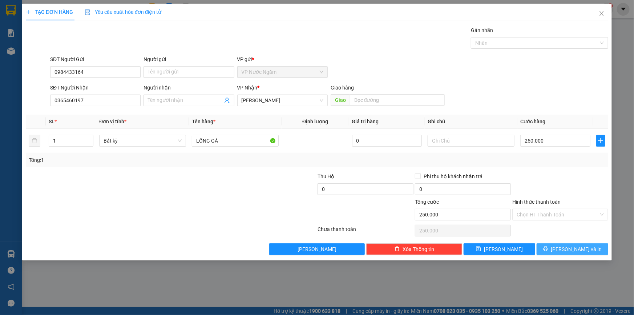
click at [577, 249] on span "[PERSON_NAME] và In" at bounding box center [576, 249] width 51 height 8
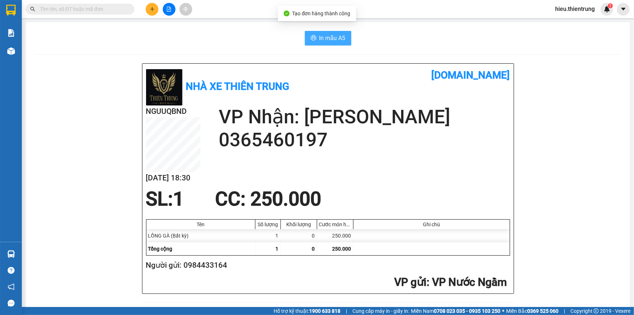
click at [325, 34] on span "In mẫu A5" at bounding box center [332, 37] width 26 height 9
click at [156, 7] on button at bounding box center [152, 9] width 13 height 13
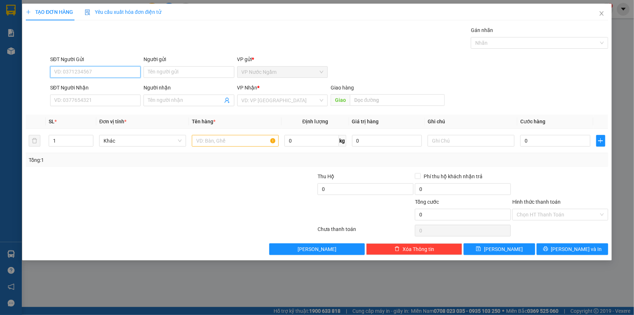
click at [72, 74] on input "SĐT Người Gửi" at bounding box center [95, 72] width 90 height 12
drag, startPoint x: 77, startPoint y: 87, endPoint x: 101, endPoint y: 97, distance: 26.2
click at [78, 87] on div "0912678962" at bounding box center [95, 86] width 82 height 8
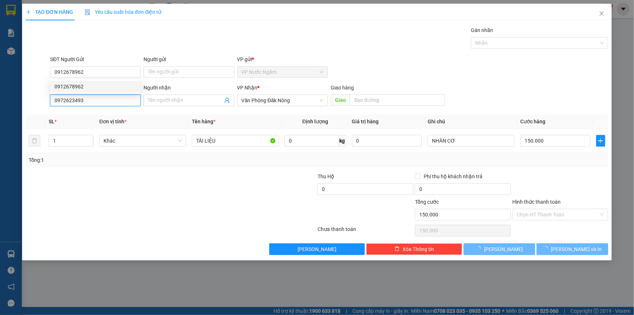
drag, startPoint x: 59, startPoint y: 105, endPoint x: 16, endPoint y: 112, distance: 43.7
click at [23, 111] on div "TẠO ĐƠN HÀNG Yêu cầu xuất hóa đơn điện tử Transit Pickup Surcharge Ids Transit …" at bounding box center [317, 132] width 590 height 256
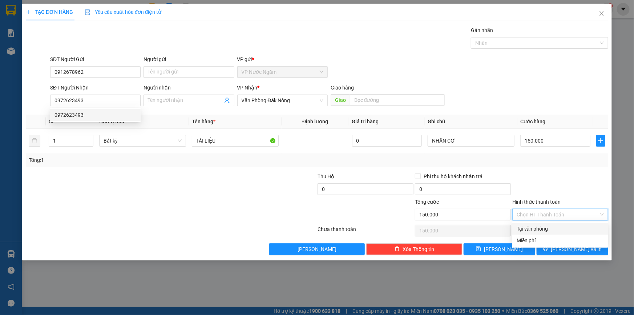
click at [541, 213] on input "Hình thức thanh toán" at bounding box center [558, 214] width 82 height 11
click at [545, 229] on div "Tại văn phòng" at bounding box center [560, 229] width 87 height 8
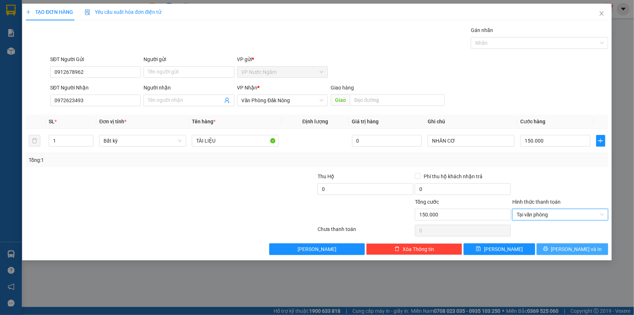
click at [567, 248] on span "[PERSON_NAME] và In" at bounding box center [576, 249] width 51 height 8
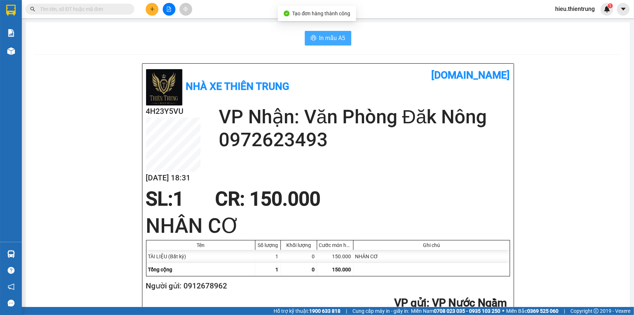
click at [336, 37] on span "In mẫu A5" at bounding box center [332, 37] width 26 height 9
drag, startPoint x: 389, startPoint y: 39, endPoint x: 283, endPoint y: 36, distance: 106.1
click at [385, 39] on div "In mẫu A5" at bounding box center [328, 38] width 587 height 15
drag, startPoint x: 238, startPoint y: 34, endPoint x: 227, endPoint y: 36, distance: 11.1
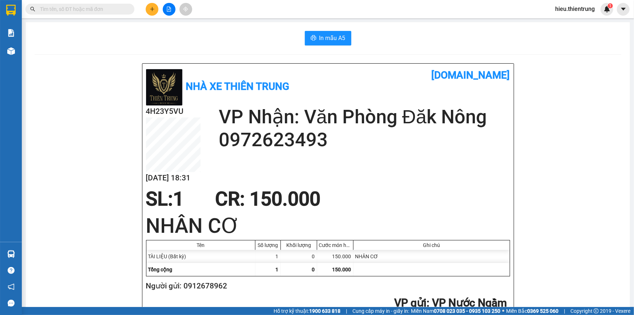
click at [227, 34] on div "In mẫu A5" at bounding box center [328, 38] width 587 height 15
click at [151, 10] on icon "plus" at bounding box center [152, 9] width 5 height 5
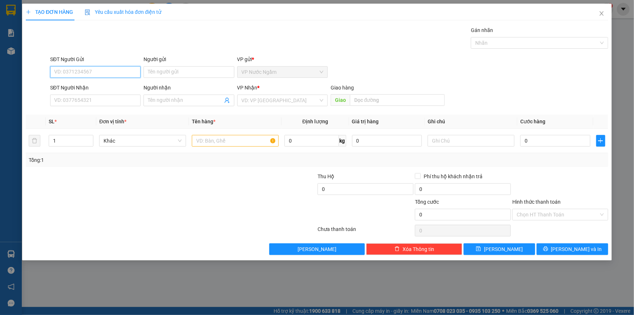
click at [100, 74] on input "SĐT Người Gửi" at bounding box center [95, 72] width 90 height 12
click at [74, 85] on div "0901228238" at bounding box center [95, 86] width 82 height 8
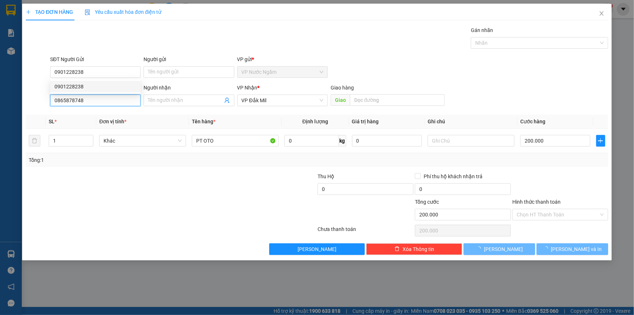
drag, startPoint x: 101, startPoint y: 94, endPoint x: 23, endPoint y: 105, distance: 78.4
click at [23, 105] on div "TẠO ĐƠN HÀNG Yêu cầu xuất hóa đơn điện tử Transit Pickup Surcharge Ids Transit …" at bounding box center [317, 132] width 590 height 256
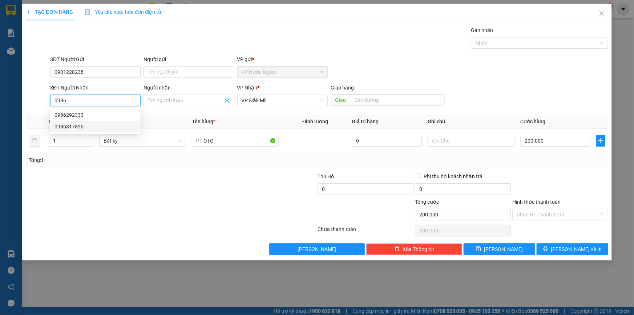
click at [82, 124] on div "0986317895" at bounding box center [95, 126] width 82 height 8
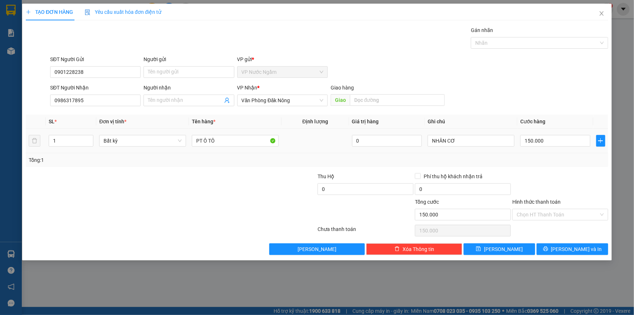
drag, startPoint x: 62, startPoint y: 143, endPoint x: 35, endPoint y: 153, distance: 29.0
click at [34, 153] on tr "1 Bất kỳ PT Ô TÔ 0 NHÂN CƠ 150.000" at bounding box center [317, 141] width 582 height 24
click at [568, 144] on input "150.000" at bounding box center [555, 141] width 70 height 12
click at [576, 249] on span "[PERSON_NAME] và In" at bounding box center [576, 249] width 51 height 8
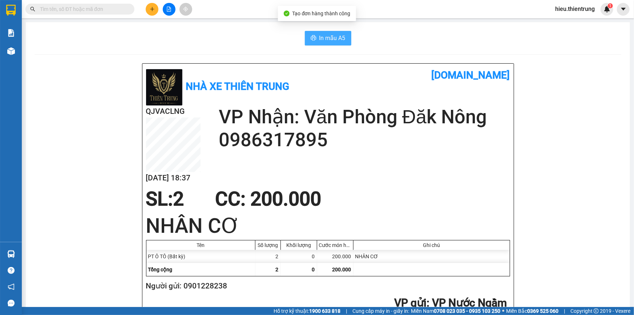
click at [319, 38] on span "In mẫu A5" at bounding box center [332, 37] width 26 height 9
click at [322, 41] on span "In mẫu A5" at bounding box center [332, 37] width 26 height 9
drag, startPoint x: 392, startPoint y: 39, endPoint x: 383, endPoint y: 40, distance: 8.9
click at [389, 39] on div "In mẫu A5" at bounding box center [328, 38] width 587 height 15
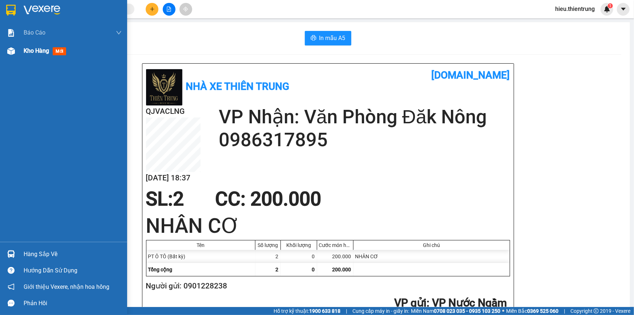
click at [21, 53] on div "Kho hàng mới" at bounding box center [63, 51] width 127 height 18
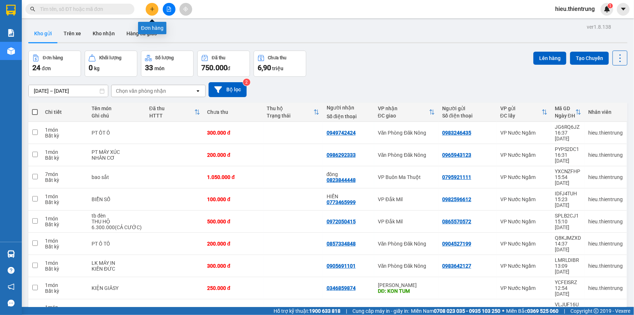
click at [156, 11] on button at bounding box center [152, 9] width 13 height 13
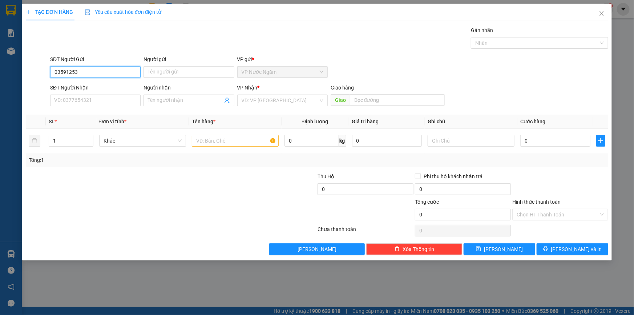
click at [73, 71] on input "03591253" at bounding box center [95, 72] width 90 height 12
click at [86, 67] on input "03591253" at bounding box center [95, 72] width 90 height 12
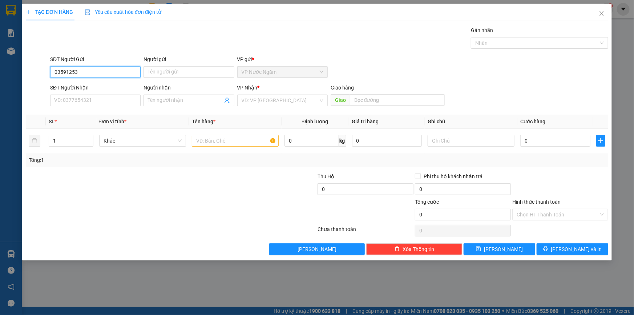
click at [86, 67] on input "03591253" at bounding box center [95, 72] width 90 height 12
click at [86, 68] on input "03591253" at bounding box center [95, 72] width 90 height 12
click at [87, 68] on input "03591253" at bounding box center [95, 72] width 90 height 12
click at [88, 69] on input "03591253" at bounding box center [95, 72] width 90 height 12
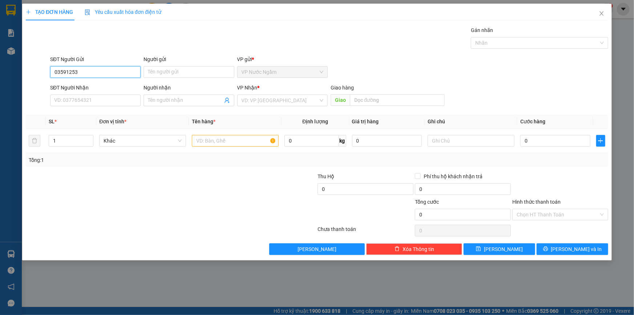
click at [88, 69] on input "03591253" at bounding box center [95, 72] width 90 height 12
click at [88, 71] on input "03591253" at bounding box center [95, 72] width 90 height 12
click at [89, 71] on input "03591253" at bounding box center [95, 72] width 90 height 12
click at [89, 72] on input "03591253" at bounding box center [95, 72] width 90 height 12
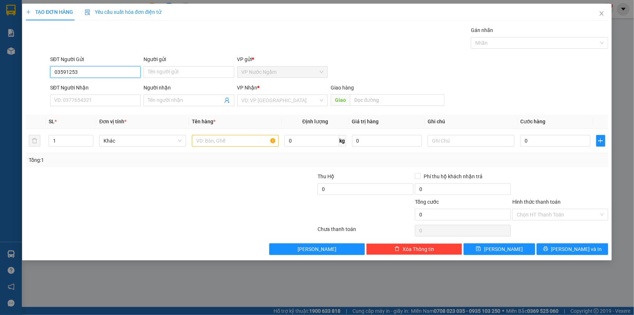
click at [89, 72] on input "03591253" at bounding box center [95, 72] width 90 height 12
click at [78, 90] on div "0359126390 - A" at bounding box center [95, 87] width 90 height 12
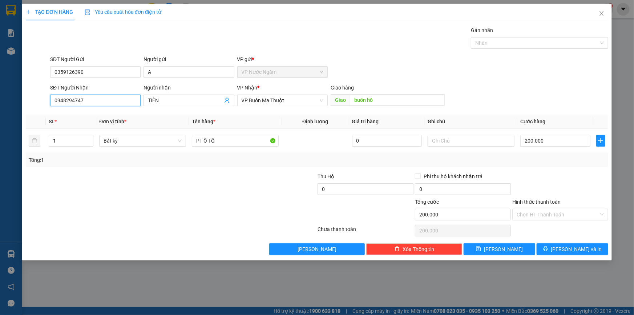
drag, startPoint x: 94, startPoint y: 102, endPoint x: 7, endPoint y: 121, distance: 89.4
click at [7, 119] on div "TẠO ĐƠN HÀNG Yêu cầu xuất hóa đơn điện tử Transit Pickup Surcharge Ids Transit …" at bounding box center [317, 157] width 634 height 315
click at [80, 132] on div "0948294747 0948294747 - TIẾN 0909396809" at bounding box center [95, 121] width 90 height 26
click at [80, 98] on input "0" at bounding box center [95, 100] width 90 height 12
click at [73, 125] on div "0909396809" at bounding box center [95, 126] width 82 height 8
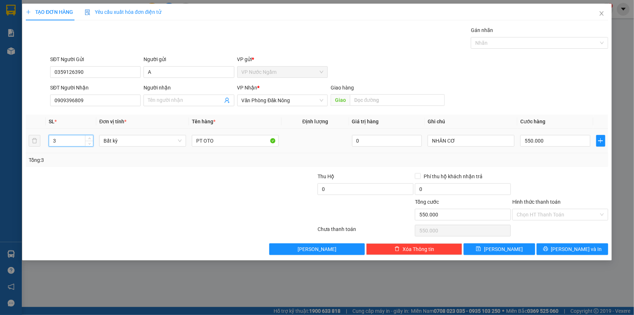
drag, startPoint x: 65, startPoint y: 139, endPoint x: 29, endPoint y: 148, distance: 36.8
click at [31, 148] on tr "3 Bất kỳ PT OTO 0 NHÂN CƠ 550.000" at bounding box center [317, 141] width 582 height 24
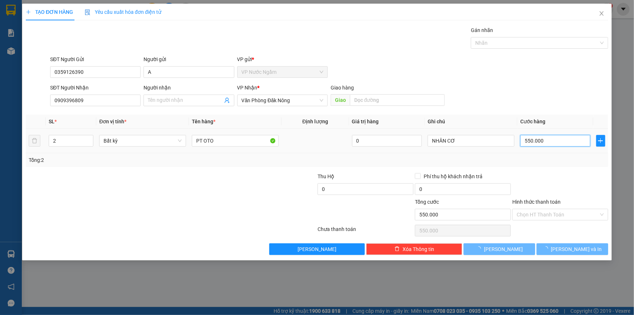
drag, startPoint x: 567, startPoint y: 139, endPoint x: 571, endPoint y: 138, distance: 4.1
click at [568, 139] on input "550.000" at bounding box center [555, 141] width 70 height 12
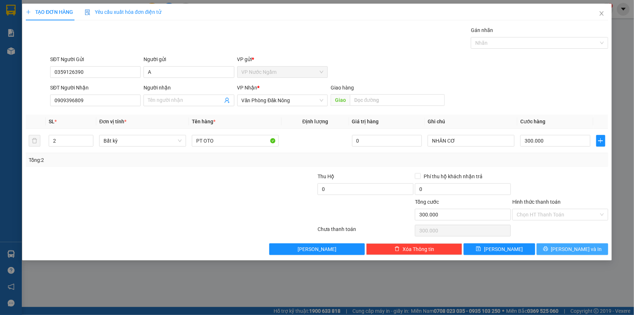
click at [558, 247] on button "[PERSON_NAME] và In" at bounding box center [573, 249] width 72 height 12
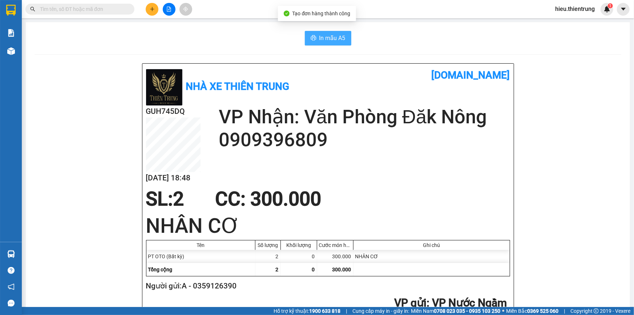
click at [307, 35] on button "In mẫu A5" at bounding box center [328, 38] width 47 height 15
click at [330, 40] on span "In mẫu A5" at bounding box center [332, 37] width 26 height 9
click at [152, 7] on icon "plus" at bounding box center [152, 9] width 0 height 4
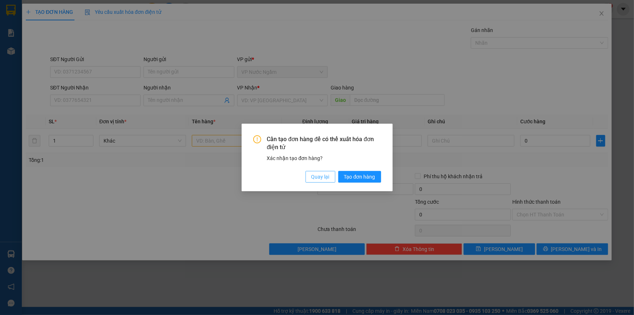
click at [323, 179] on span "Quay lại" at bounding box center [320, 177] width 18 height 8
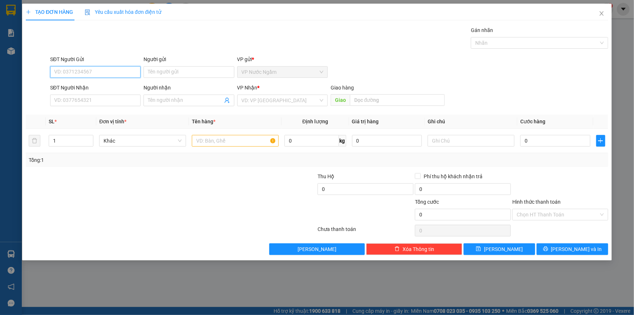
click at [70, 71] on input "SĐT Người Gửi" at bounding box center [95, 72] width 90 height 12
click at [90, 69] on input "SĐT Người Gửi" at bounding box center [95, 72] width 90 height 12
click at [106, 68] on input "SĐT Người Gửi" at bounding box center [95, 72] width 90 height 12
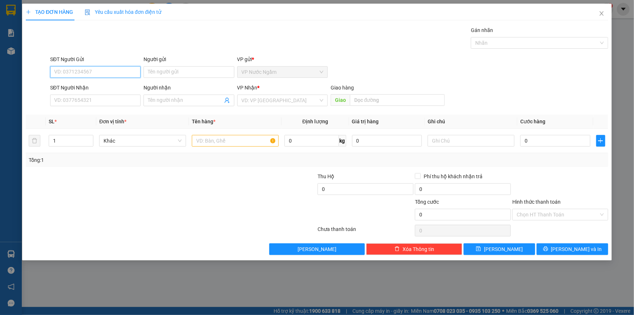
click at [87, 69] on input "SĐT Người Gửi" at bounding box center [95, 72] width 90 height 12
click at [92, 100] on input "SĐT Người Nhận" at bounding box center [95, 100] width 90 height 12
click at [69, 102] on input "SĐT Người Nhận" at bounding box center [95, 100] width 90 height 12
drag, startPoint x: 91, startPoint y: 72, endPoint x: 28, endPoint y: 80, distance: 63.7
click at [27, 79] on div "SĐT Người Gửi 0936093001 0936093001 Người gửi Tên người gửi VP gửi * VP Nước N…" at bounding box center [317, 67] width 584 height 25
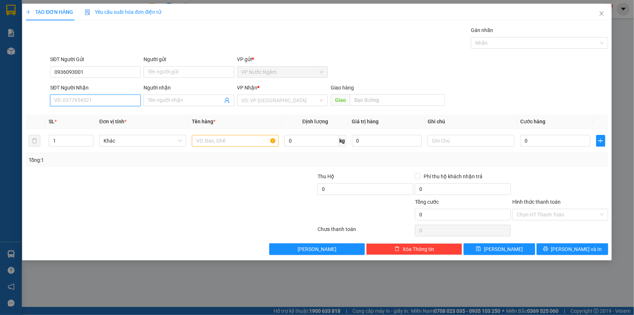
click at [97, 103] on input "SĐT Người Nhận" at bounding box center [95, 100] width 90 height 12
paste input "0936093001"
click at [267, 102] on input "search" at bounding box center [280, 100] width 77 height 11
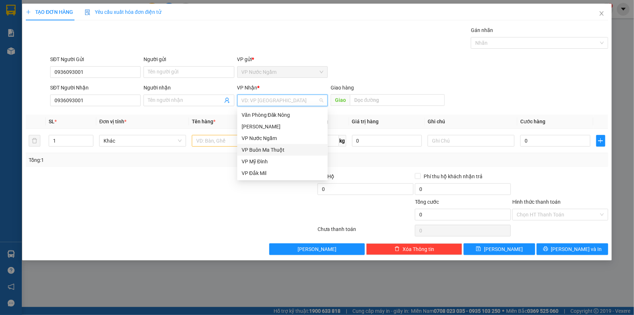
click at [271, 151] on div "VP Buôn Ma Thuột" at bounding box center [283, 150] width 82 height 8
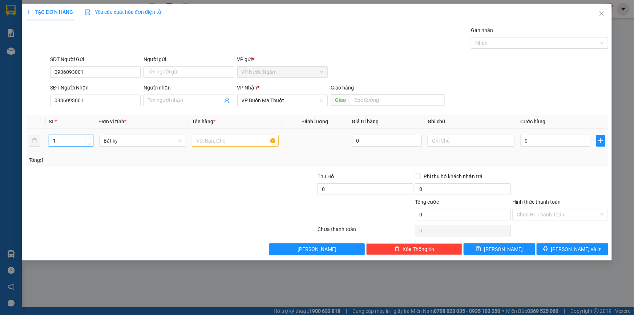
drag, startPoint x: 71, startPoint y: 140, endPoint x: 41, endPoint y: 147, distance: 30.7
click at [40, 147] on tr "1 Bất kỳ 0 0" at bounding box center [317, 141] width 582 height 24
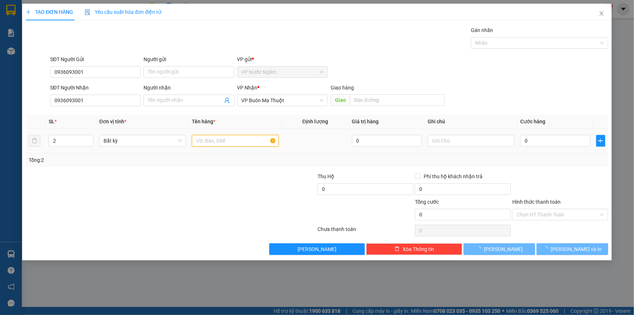
click at [240, 140] on input "text" at bounding box center [235, 141] width 87 height 12
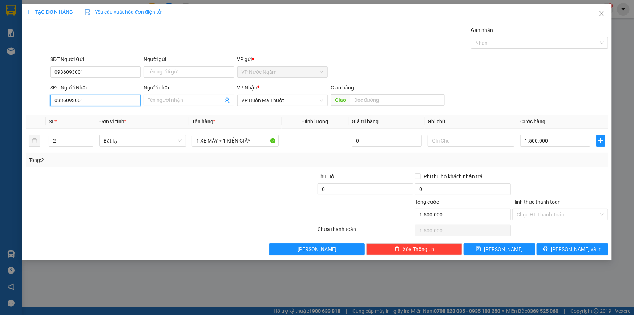
drag, startPoint x: 97, startPoint y: 102, endPoint x: 20, endPoint y: 109, distance: 77.3
click at [20, 109] on div "TẠO ĐƠN HÀNG Yêu cầu xuất hóa đơn điện tử Transit Pickup Surcharge Ids Transit …" at bounding box center [317, 157] width 634 height 315
click at [555, 134] on div "1.500.000" at bounding box center [555, 140] width 70 height 15
click at [566, 247] on button "[PERSON_NAME] và In" at bounding box center [573, 249] width 72 height 12
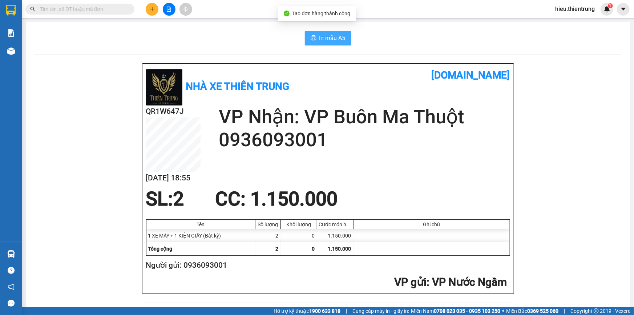
click at [327, 35] on span "In mẫu A5" at bounding box center [332, 37] width 26 height 9
click at [332, 41] on span "In mẫu A5" at bounding box center [332, 37] width 26 height 9
click at [153, 5] on button at bounding box center [152, 9] width 13 height 13
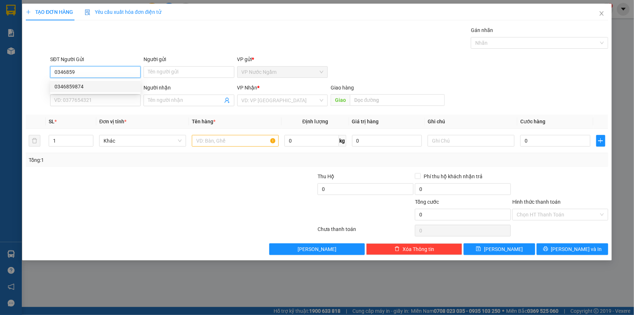
click at [81, 86] on div "0346859874" at bounding box center [95, 86] width 82 height 8
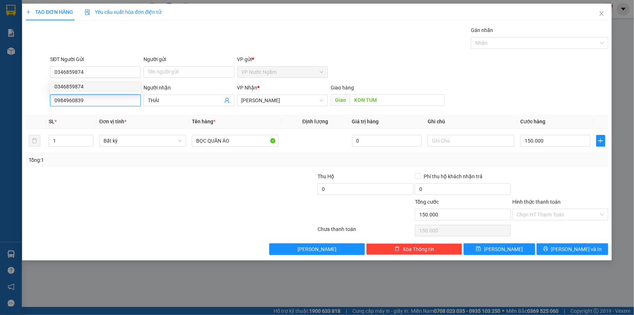
drag, startPoint x: 92, startPoint y: 100, endPoint x: 13, endPoint y: 108, distance: 79.9
click at [11, 107] on div "TẠO ĐƠN HÀNG Yêu cầu xuất hóa đơn điện tử Transit Pickup Surcharge Ids Transit …" at bounding box center [317, 157] width 634 height 315
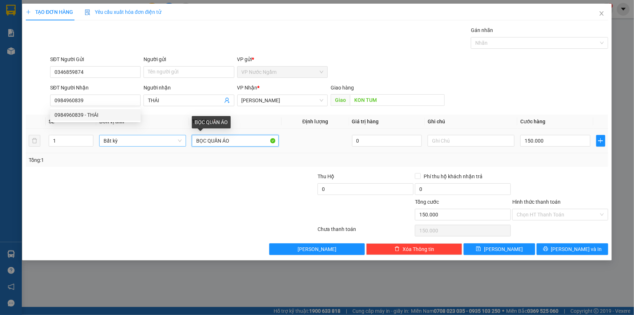
drag, startPoint x: 235, startPoint y: 138, endPoint x: 182, endPoint y: 144, distance: 53.7
click at [181, 145] on tr "1 Bất kỳ BỌC QUẦN ÁO 0 150.000" at bounding box center [317, 141] width 582 height 24
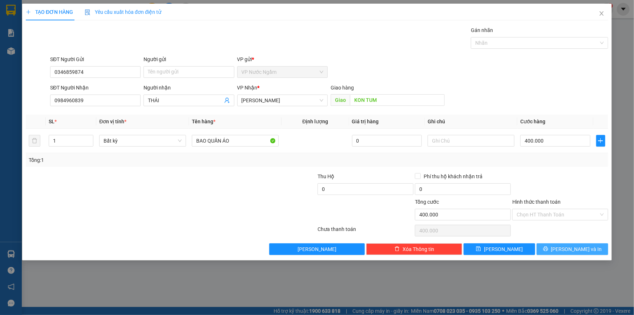
click at [575, 243] on button "[PERSON_NAME] và In" at bounding box center [573, 249] width 72 height 12
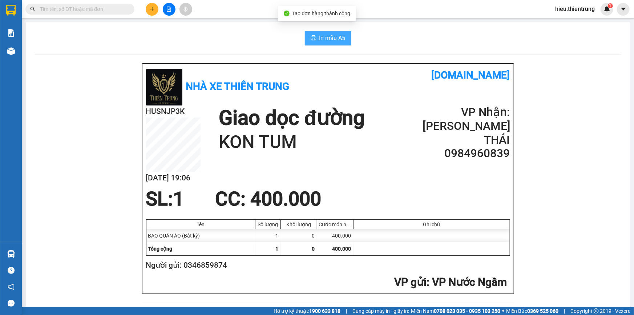
click at [324, 40] on span "In mẫu A5" at bounding box center [332, 37] width 26 height 9
click at [431, 68] on h1 "[DOMAIN_NAME]" at bounding box center [419, 75] width 182 height 16
click at [157, 4] on div at bounding box center [169, 9] width 54 height 13
click at [151, 7] on icon "plus" at bounding box center [152, 9] width 5 height 5
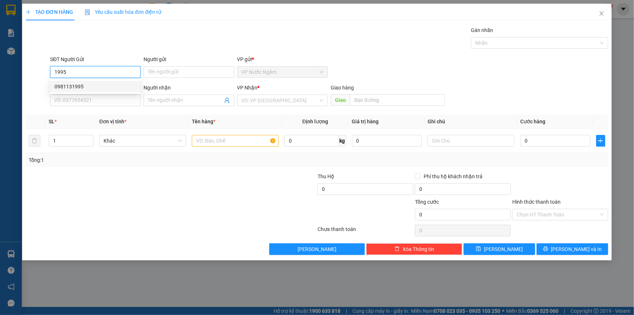
click at [72, 83] on div "0981131995" at bounding box center [95, 86] width 82 height 8
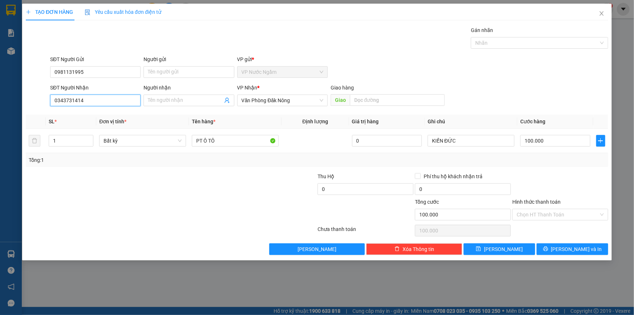
drag, startPoint x: 90, startPoint y: 99, endPoint x: 40, endPoint y: 106, distance: 50.7
click at [40, 106] on div "SĐT Người Nhận 0343731414 0343731414 Người nhận Tên người nhận VP Nhận * Văn Ph…" at bounding box center [317, 96] width 584 height 25
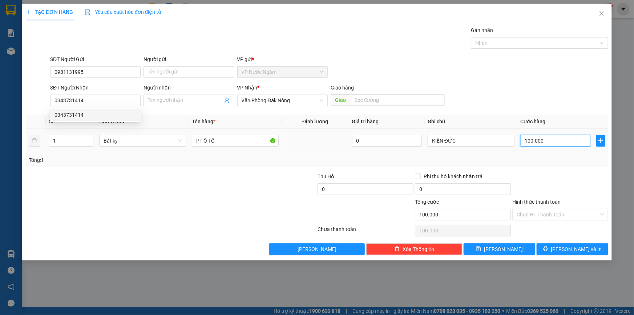
click at [543, 137] on input "100.000" at bounding box center [555, 141] width 70 height 12
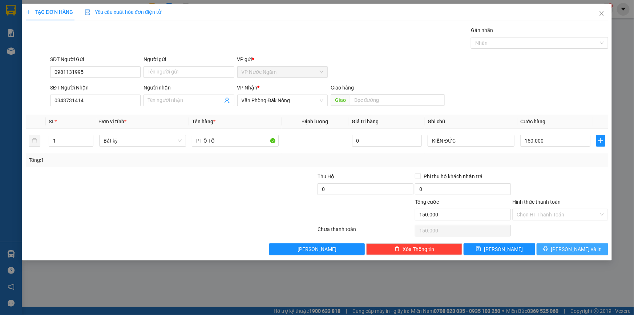
click at [548, 247] on icon "printer" at bounding box center [545, 248] width 5 height 5
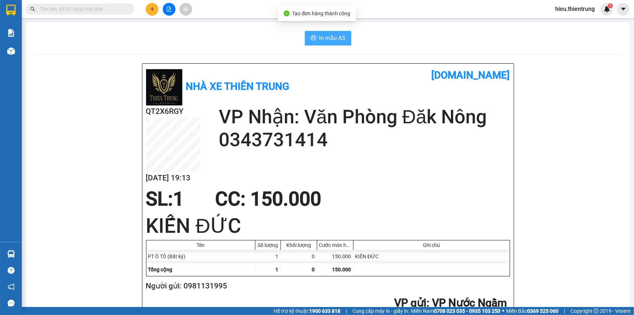
drag, startPoint x: 336, startPoint y: 31, endPoint x: 335, endPoint y: 37, distance: 5.8
click at [336, 32] on button "In mẫu A5" at bounding box center [328, 38] width 47 height 15
click at [150, 15] on button at bounding box center [152, 9] width 13 height 13
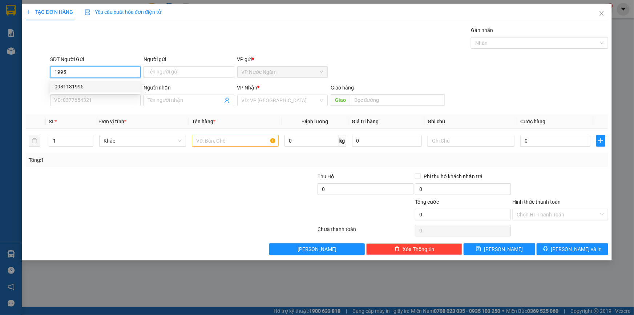
click at [73, 83] on div "0981131995" at bounding box center [95, 86] width 82 height 8
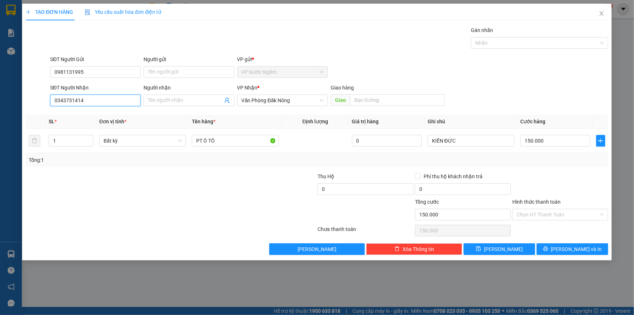
drag, startPoint x: 74, startPoint y: 88, endPoint x: 0, endPoint y: 83, distance: 74.6
click at [0, 84] on div "TẠO ĐƠN HÀNG Yêu cầu xuất hóa đơn điện tử Transit Pickup Surcharge Ids Transit …" at bounding box center [317, 157] width 634 height 315
click at [94, 143] on div "0965706586" at bounding box center [95, 138] width 90 height 12
drag, startPoint x: 25, startPoint y: 142, endPoint x: 41, endPoint y: 168, distance: 30.5
click at [0, 159] on div "TẠO ĐƠN HÀNG Yêu cầu xuất hóa đơn điện tử Transit Pickup Surcharge Ids Transit …" at bounding box center [317, 157] width 634 height 315
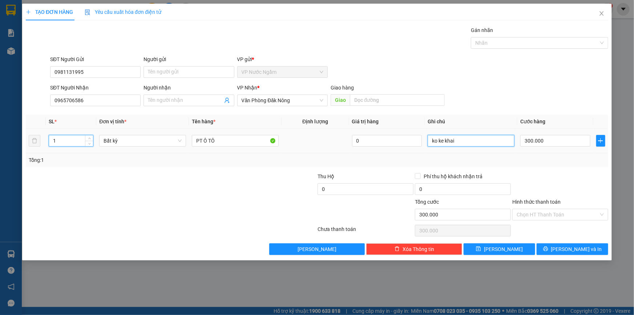
click at [509, 138] on input "ko ke khai" at bounding box center [471, 141] width 87 height 12
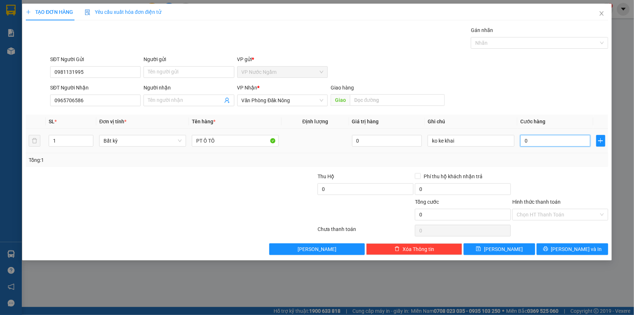
click at [545, 145] on input "0" at bounding box center [555, 141] width 70 height 12
click at [568, 254] on div "TẠO ĐƠN HÀNG Yêu cầu xuất hóa đơn điện tử Transit Pickup Surcharge Ids Transit …" at bounding box center [317, 132] width 590 height 256
click at [568, 251] on span "[PERSON_NAME] và In" at bounding box center [576, 249] width 51 height 8
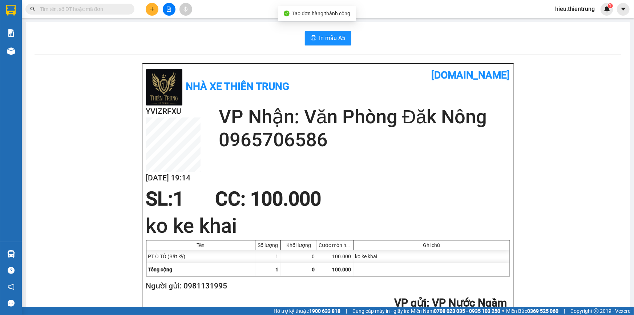
click at [332, 36] on span "In mẫu A5" at bounding box center [332, 37] width 26 height 9
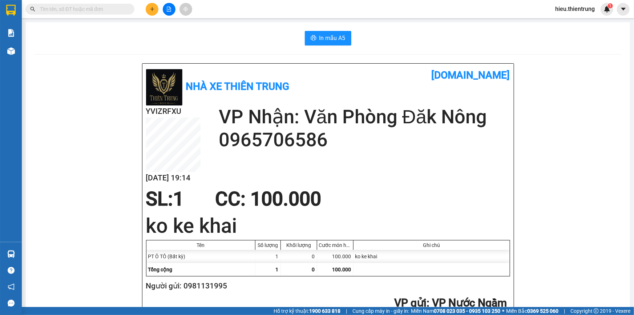
drag, startPoint x: 116, startPoint y: 162, endPoint x: 116, endPoint y: 137, distance: 25.4
click at [145, 13] on div at bounding box center [169, 9] width 54 height 13
click at [150, 13] on button at bounding box center [152, 9] width 13 height 13
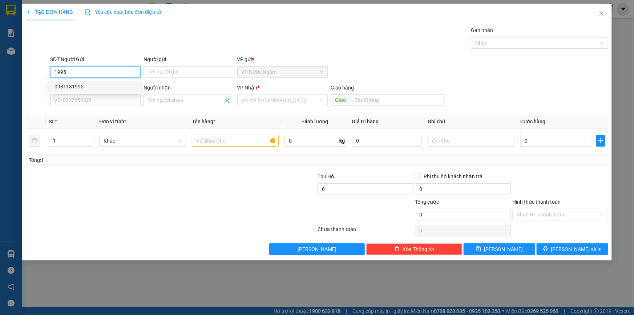
click at [101, 90] on div "0981131995" at bounding box center [95, 87] width 90 height 12
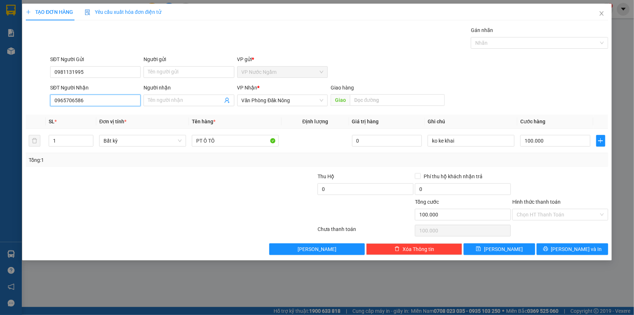
drag, startPoint x: 107, startPoint y: 101, endPoint x: 0, endPoint y: 100, distance: 107.2
click at [0, 98] on div "TẠO ĐƠN HÀNG Yêu cầu xuất hóa đơn điện tử Transit Pickup Surcharge Ids Transit …" at bounding box center [317, 157] width 634 height 315
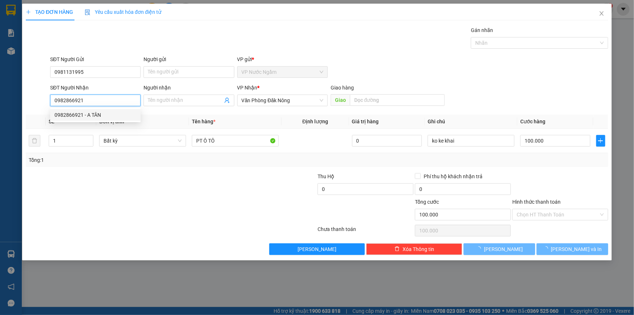
click at [91, 117] on div "0982866921 - A TÂN" at bounding box center [95, 115] width 82 height 8
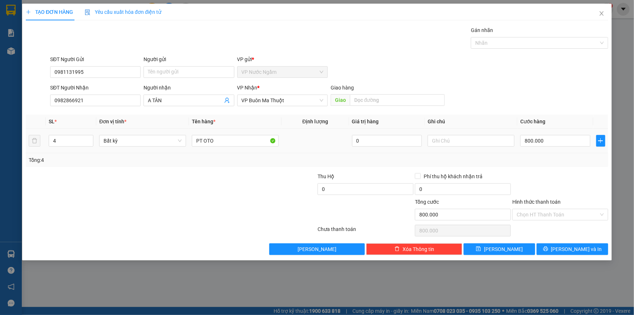
drag, startPoint x: 67, startPoint y: 142, endPoint x: 0, endPoint y: 141, distance: 66.9
click at [5, 142] on div "TẠO ĐƠN HÀNG Yêu cầu xuất hóa đơn điện tử Transit Pickup Surcharge Ids Transit …" at bounding box center [317, 157] width 634 height 315
click at [567, 137] on input "800.000" at bounding box center [555, 141] width 70 height 12
click at [548, 248] on icon "printer" at bounding box center [545, 248] width 5 height 5
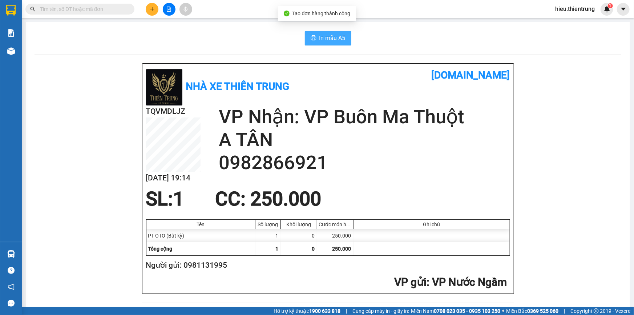
click at [320, 36] on span "In mẫu A5" at bounding box center [332, 37] width 26 height 9
